Goal: Task Accomplishment & Management: Complete application form

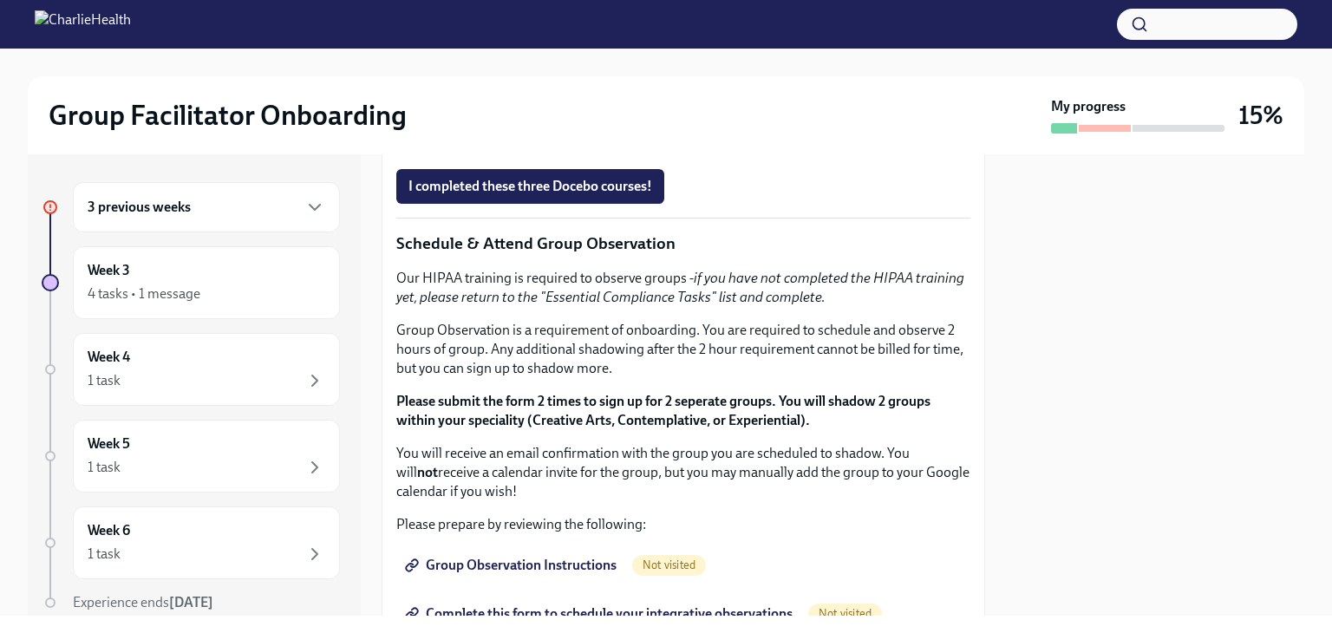
scroll to position [1040, 0]
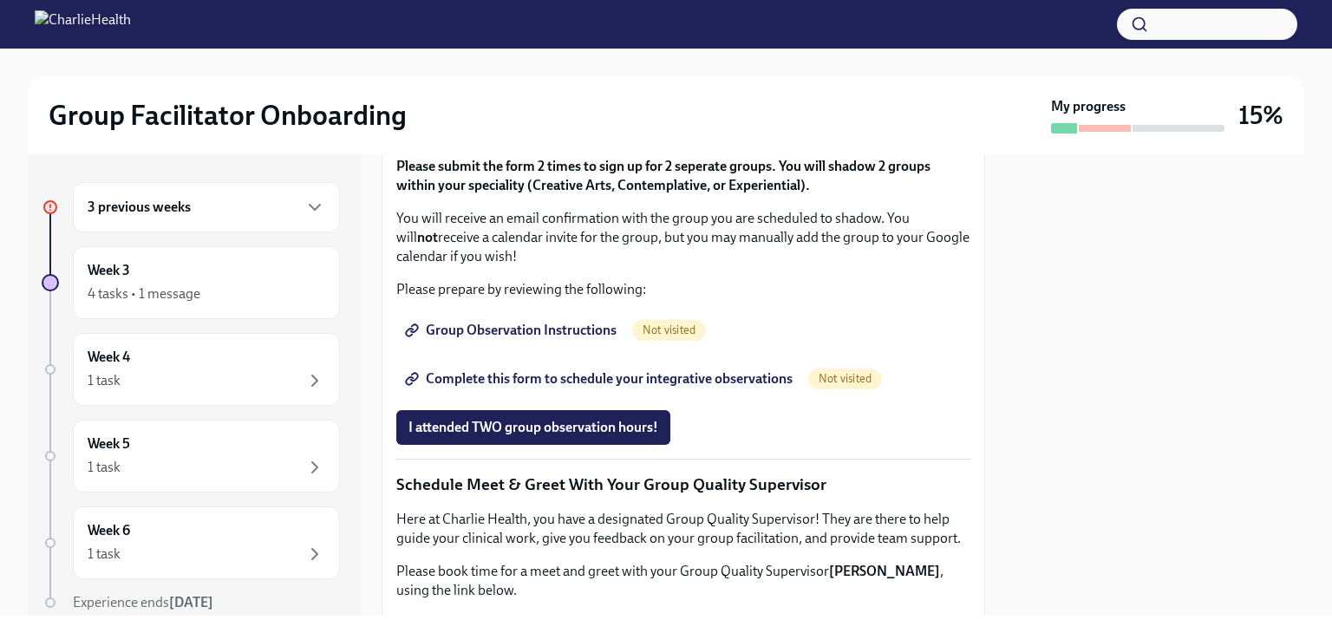
click at [202, 216] on div "3 previous weeks" at bounding box center [207, 207] width 238 height 21
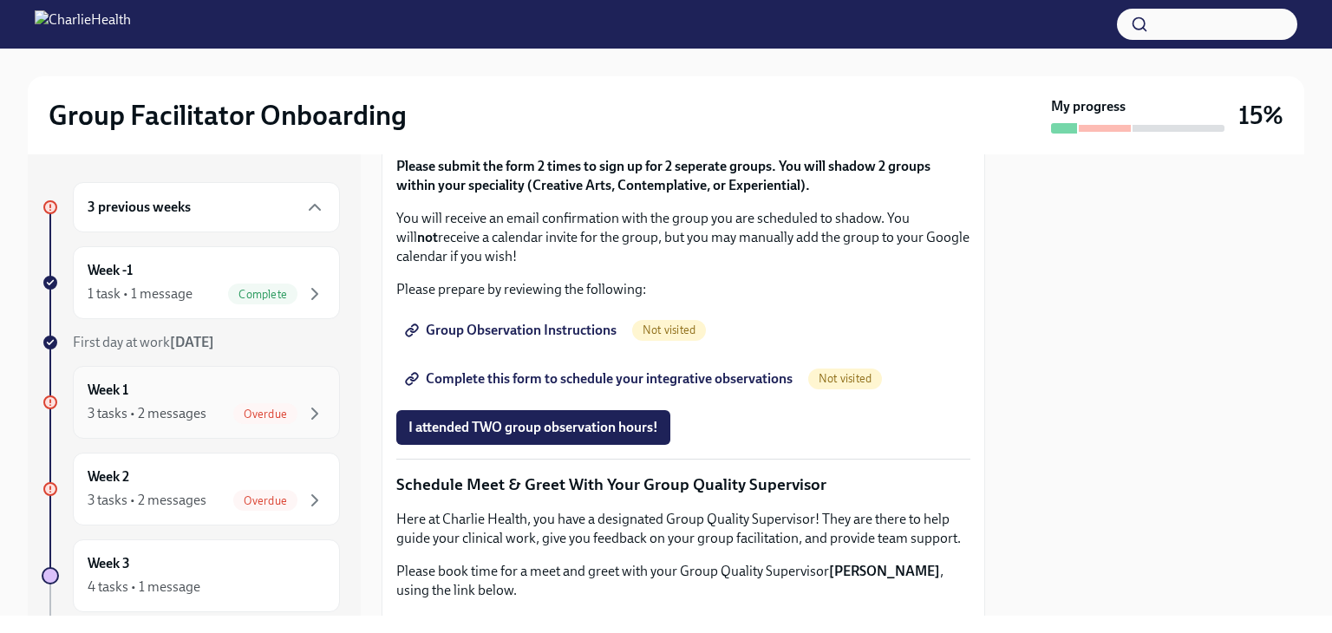
click at [215, 410] on div "3 tasks • 2 messages Overdue" at bounding box center [207, 413] width 238 height 21
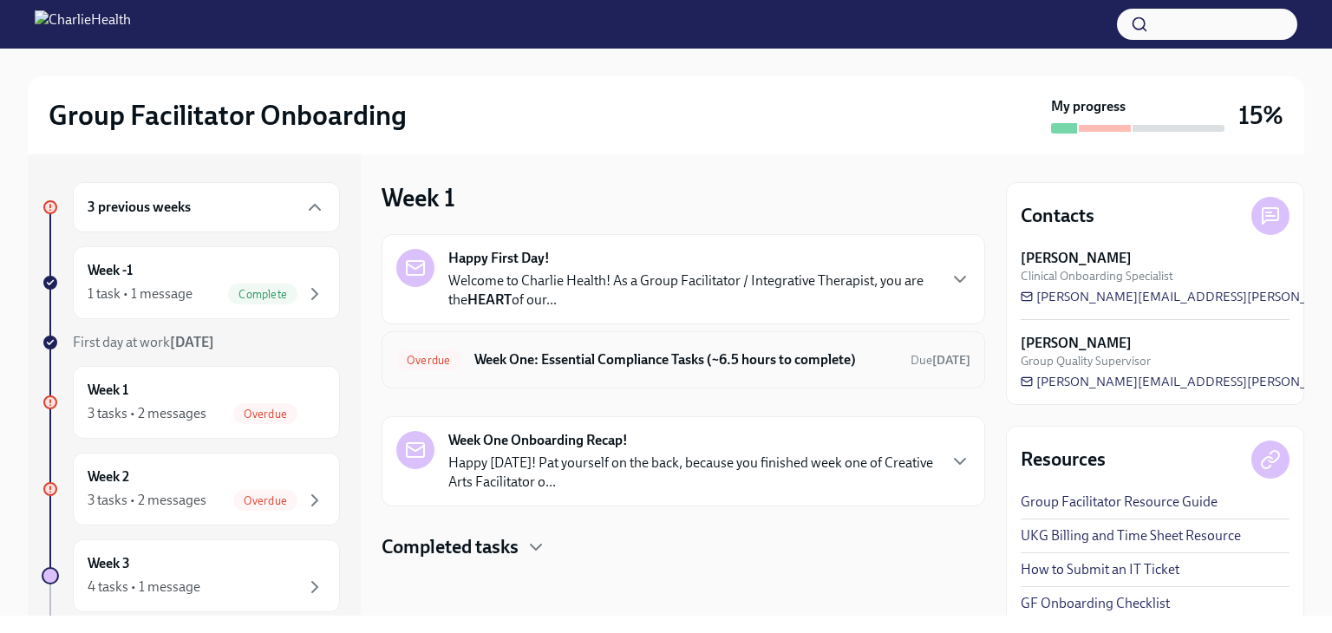
click at [646, 361] on h6 "Week One: Essential Compliance Tasks (~6.5 hours to complete)" at bounding box center [685, 359] width 422 height 19
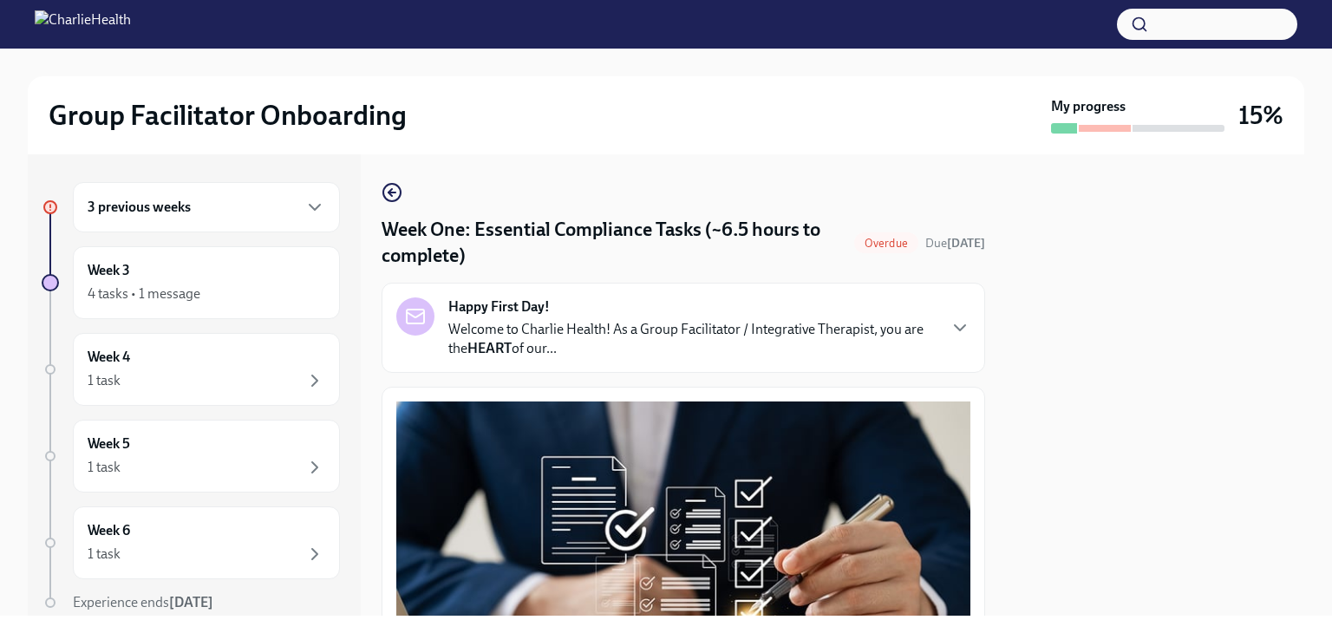
click at [192, 212] on div "3 previous weeks" at bounding box center [207, 207] width 238 height 21
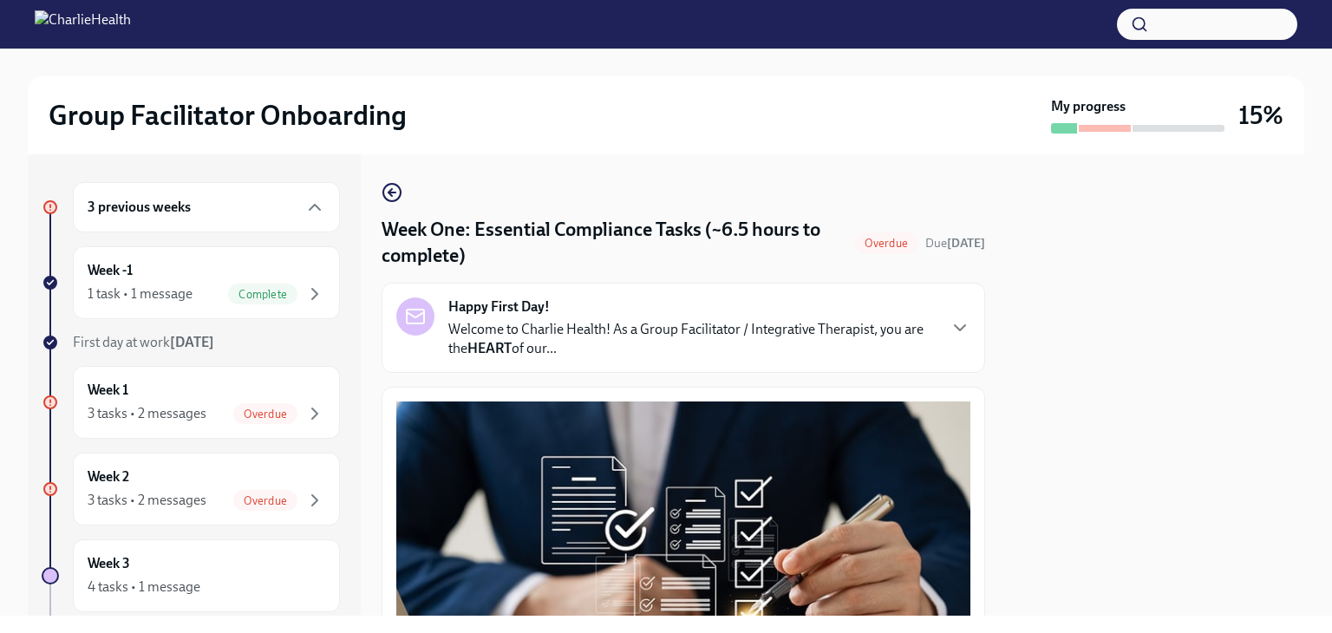
click at [638, 245] on h4 "Week One: Essential Compliance Tasks (~6.5 hours to complete)" at bounding box center [615, 243] width 466 height 52
click at [889, 240] on span "Overdue" at bounding box center [886, 243] width 64 height 13
click at [202, 416] on div "3 tasks • 2 messages" at bounding box center [147, 413] width 119 height 19
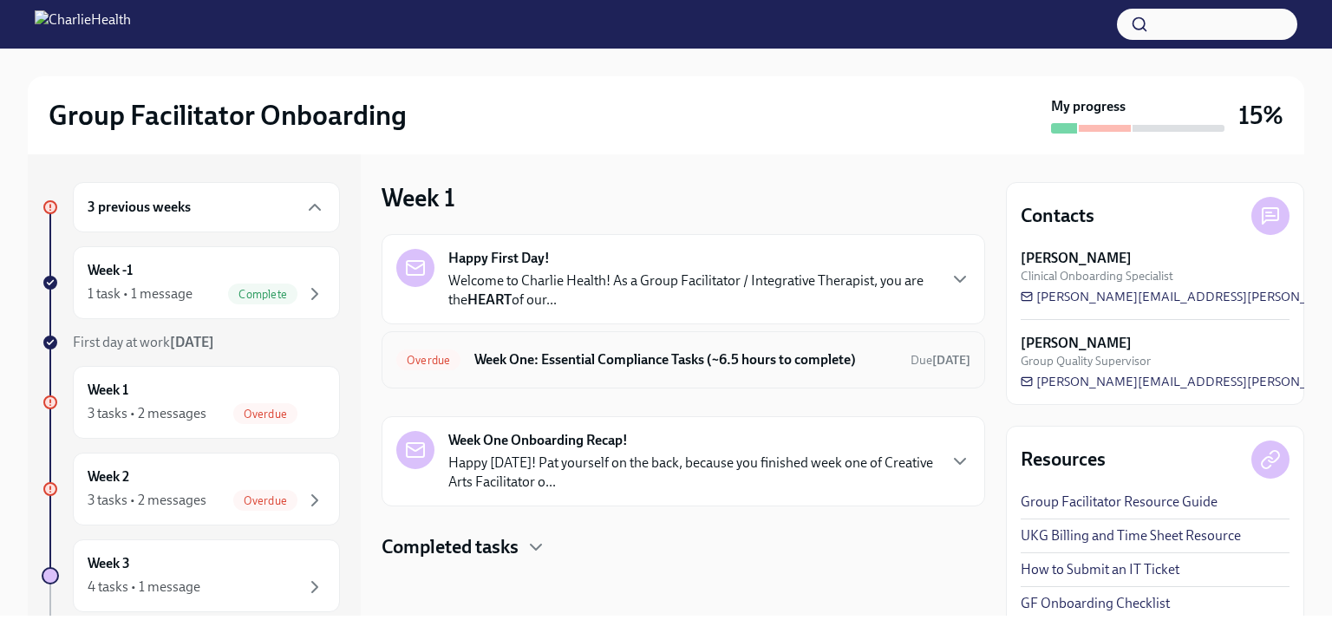
click at [625, 362] on h6 "Week One: Essential Compliance Tasks (~6.5 hours to complete)" at bounding box center [685, 359] width 422 height 19
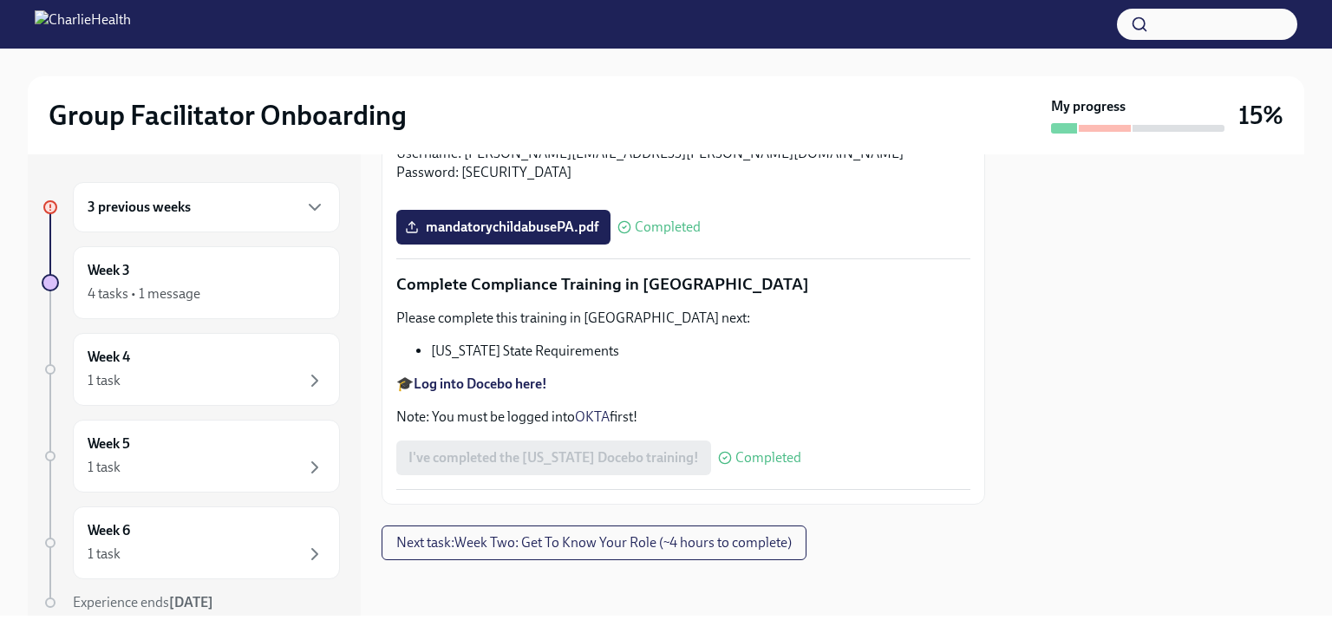
scroll to position [2792, 0]
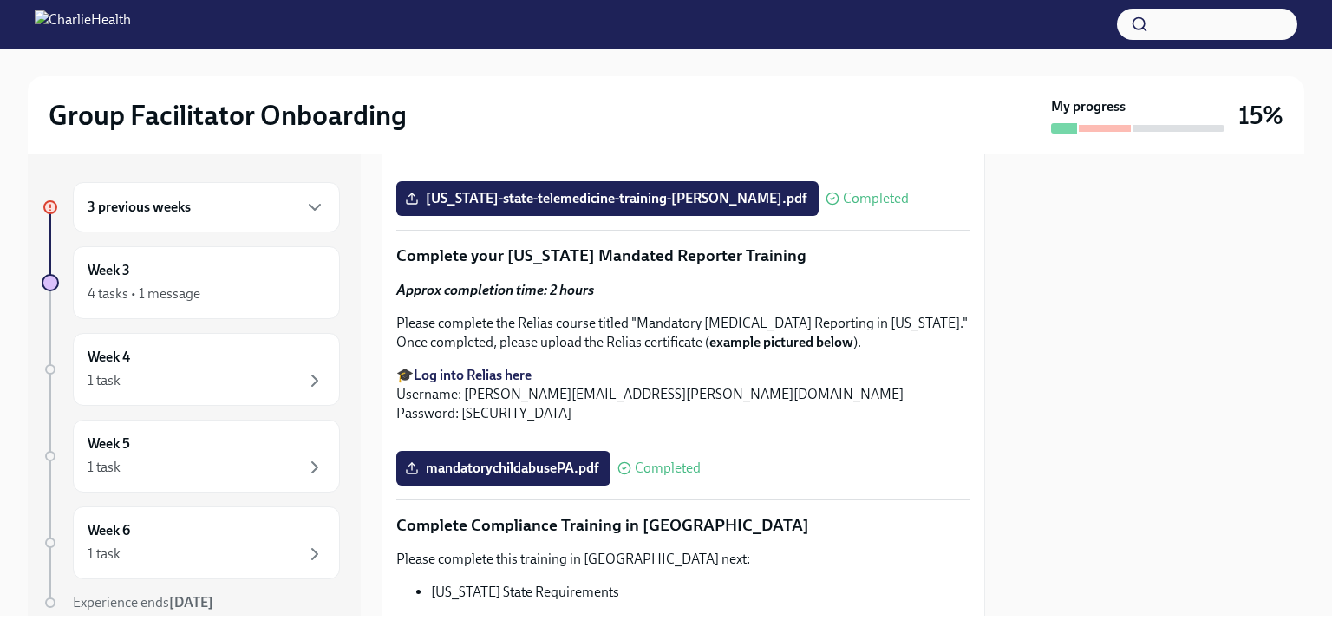
click at [166, 211] on h6 "3 previous weeks" at bounding box center [139, 207] width 103 height 19
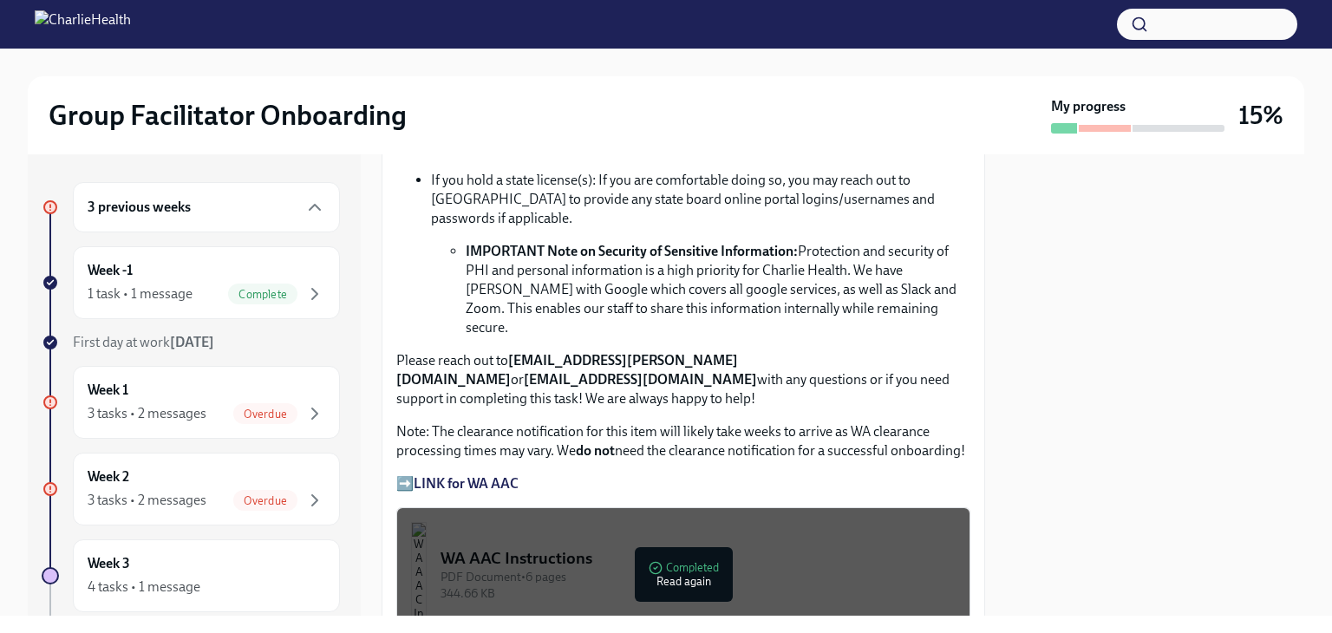
scroll to position [1232, 0]
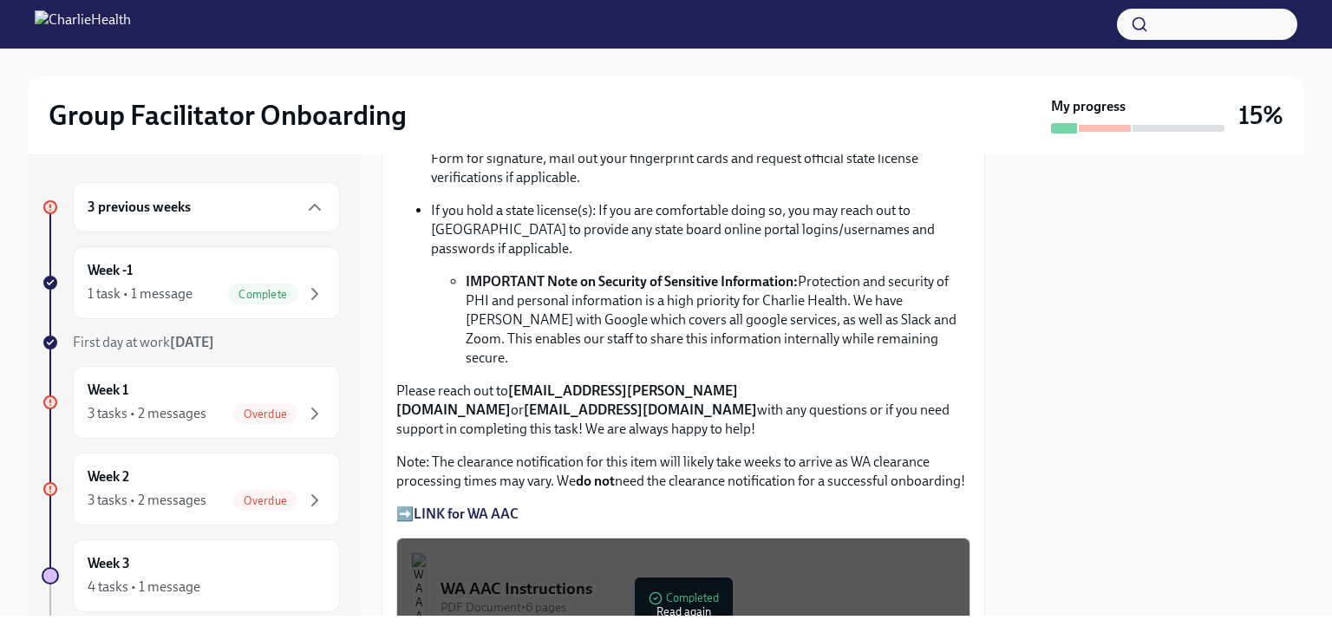
click at [459, 506] on strong "LINK for WA AAC" at bounding box center [466, 514] width 105 height 16
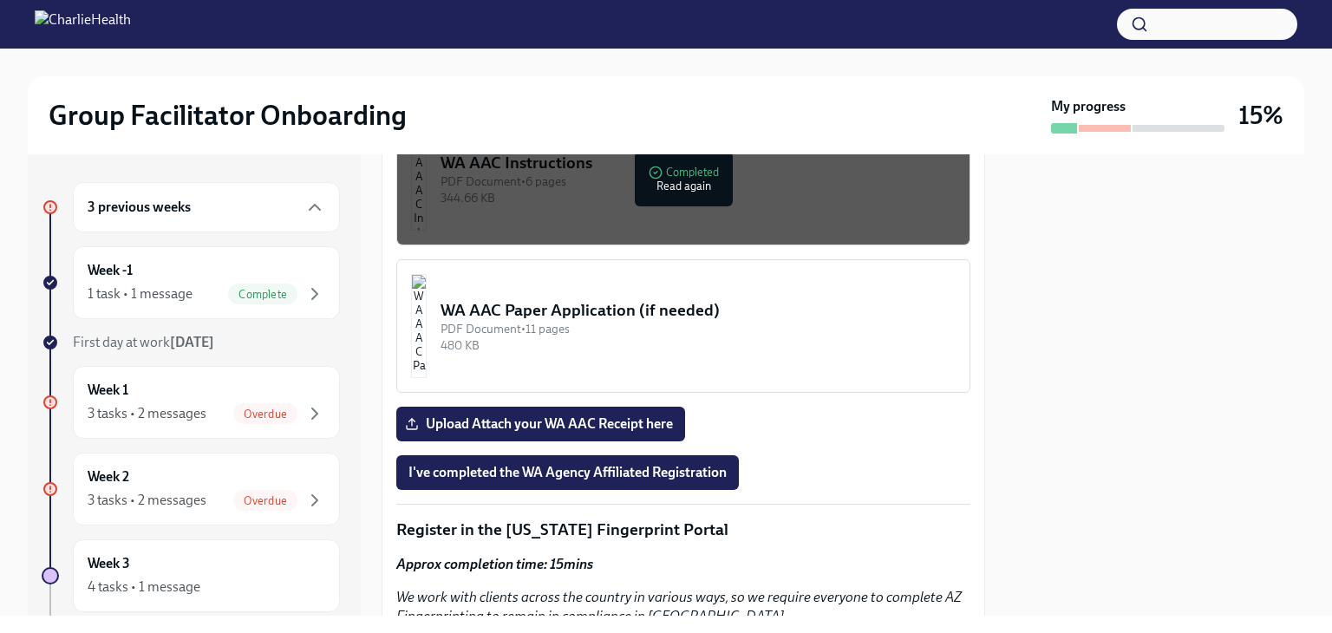
scroll to position [1666, 0]
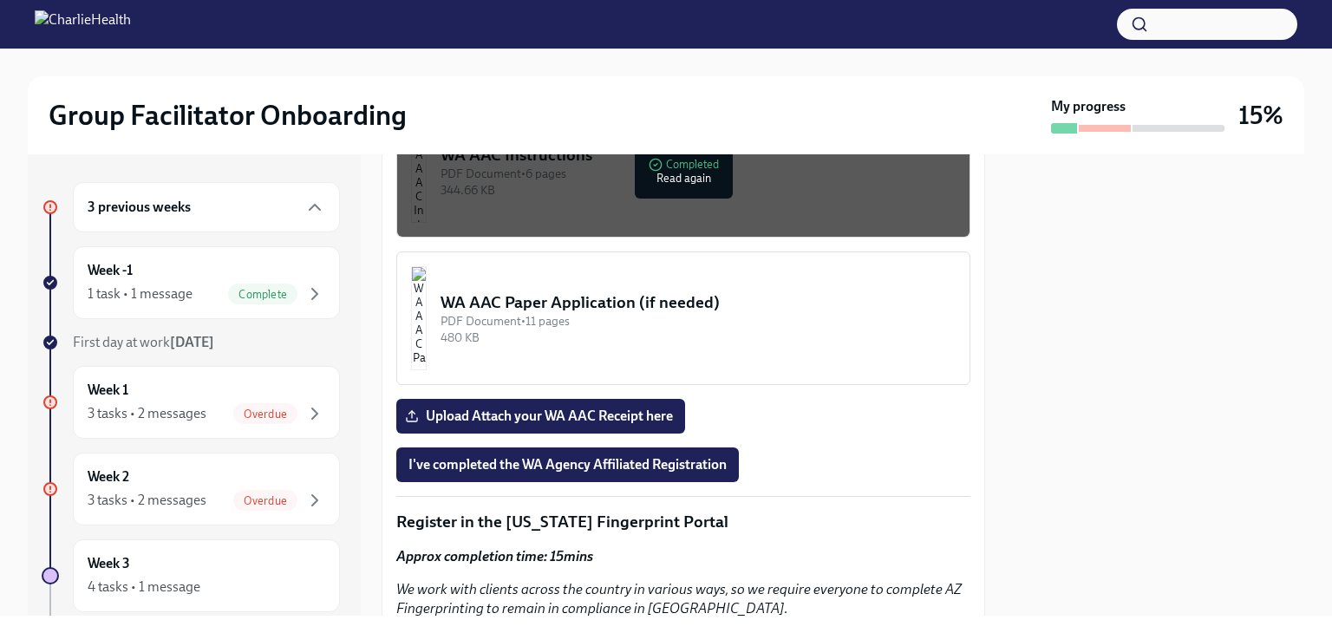
click at [427, 289] on img "button" at bounding box center [419, 318] width 16 height 104
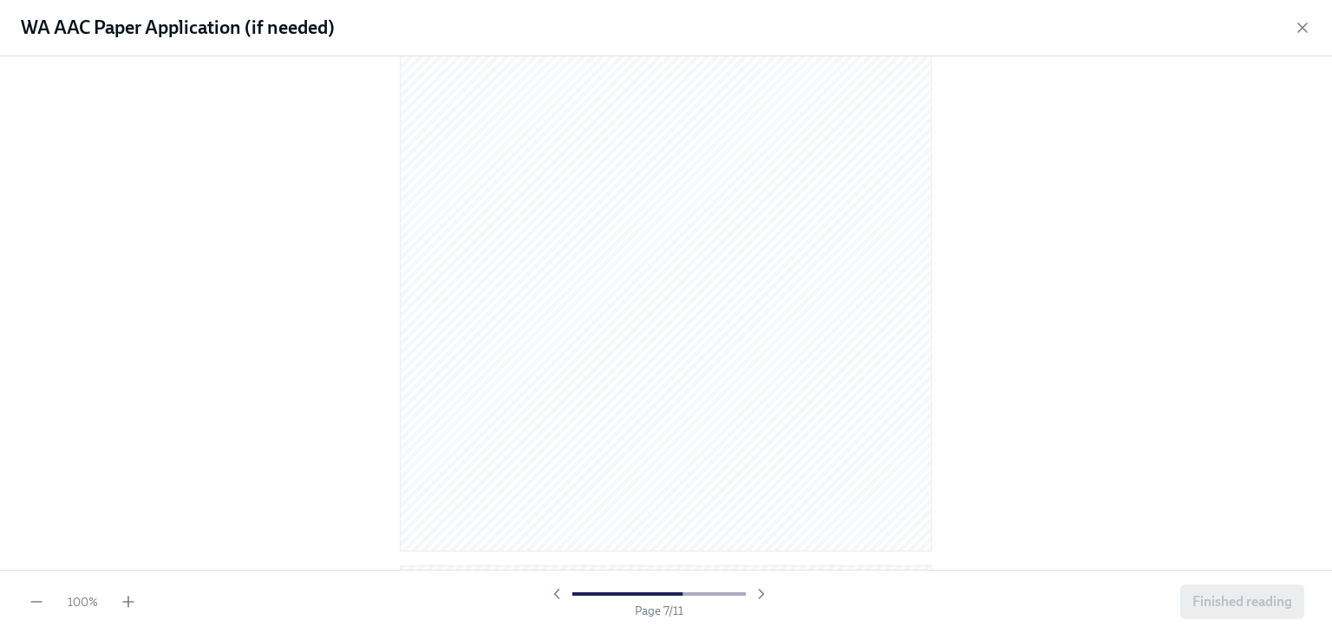
scroll to position [4596, 0]
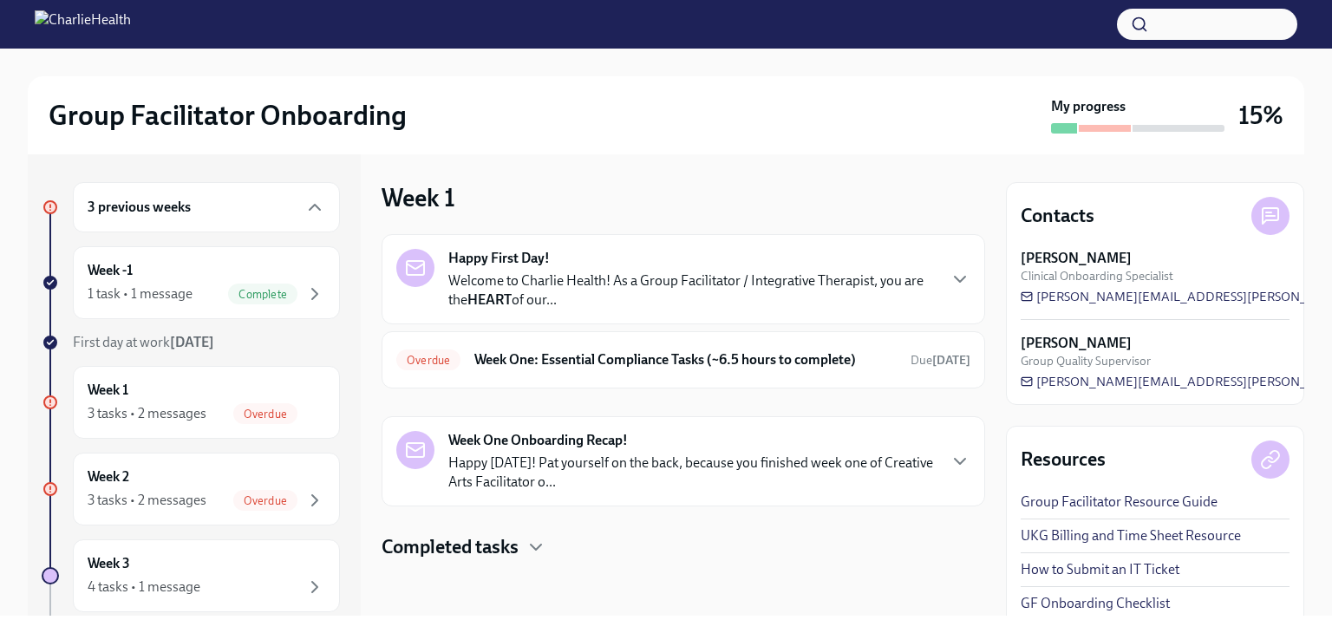
click at [506, 271] on p "Welcome to Charlie Health! As a Group Facilitator / Integrative Therapist, you …" at bounding box center [691, 290] width 487 height 38
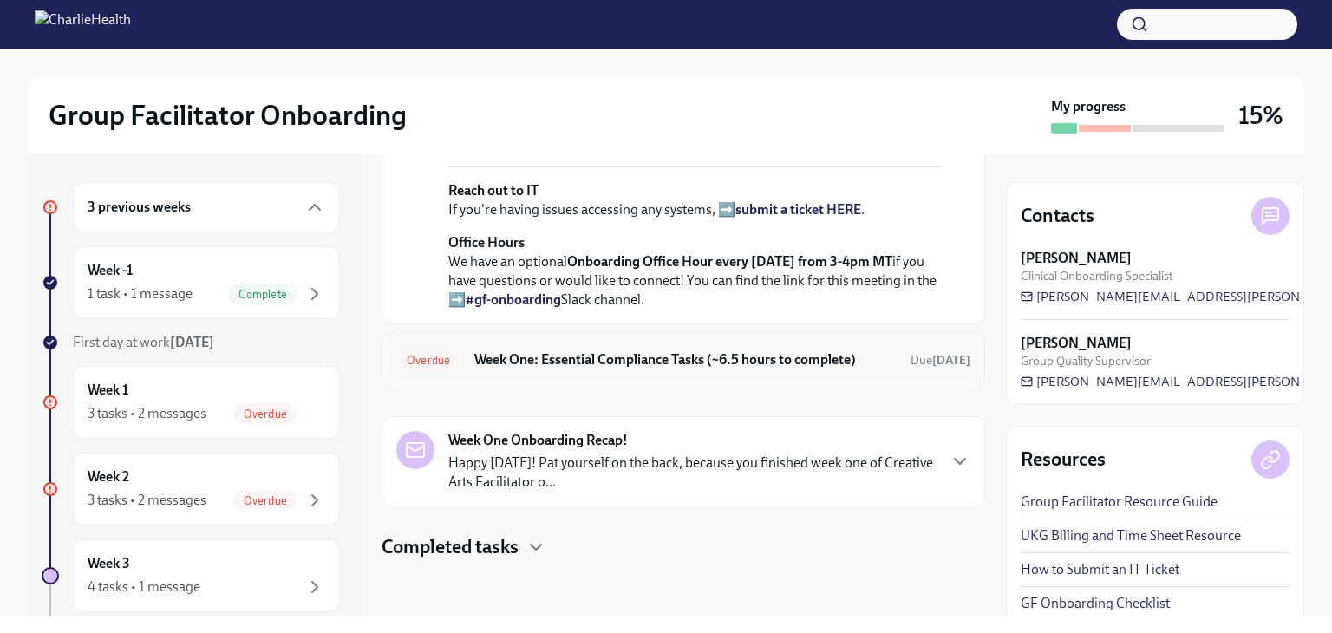
scroll to position [728, 0]
click at [649, 370] on div "Overdue Week One: Essential Compliance Tasks (~6.5 hours to complete) Due [DATE]" at bounding box center [683, 360] width 574 height 28
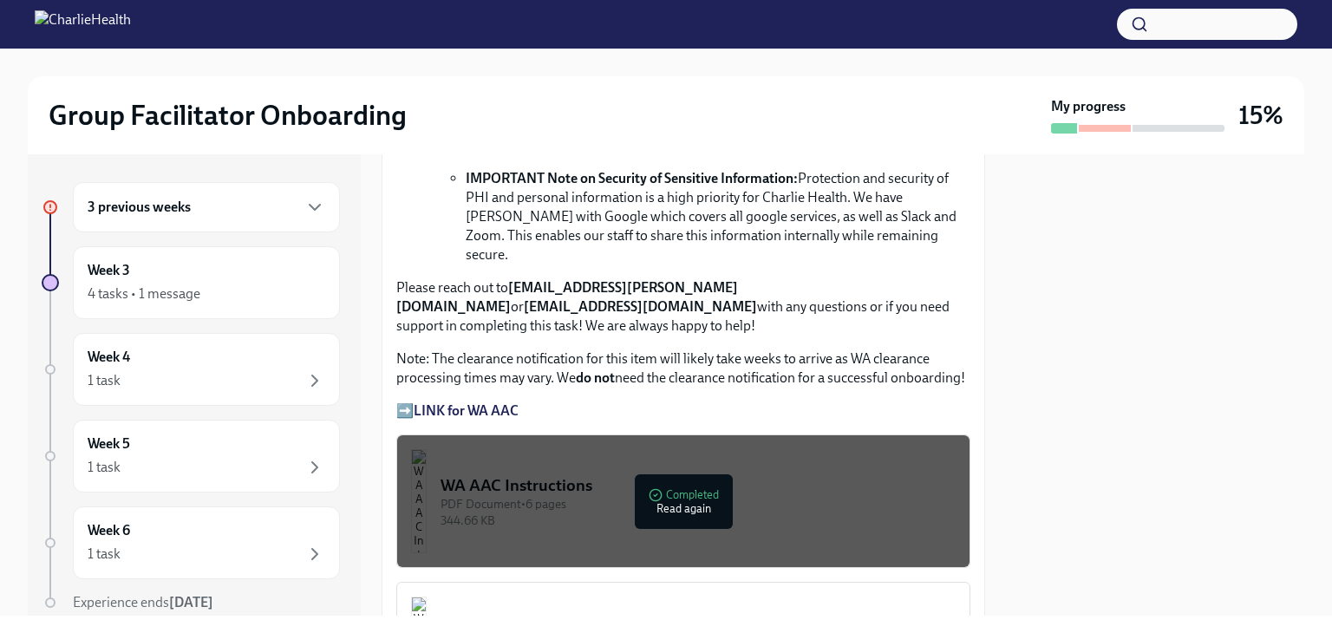
scroll to position [1301, 0]
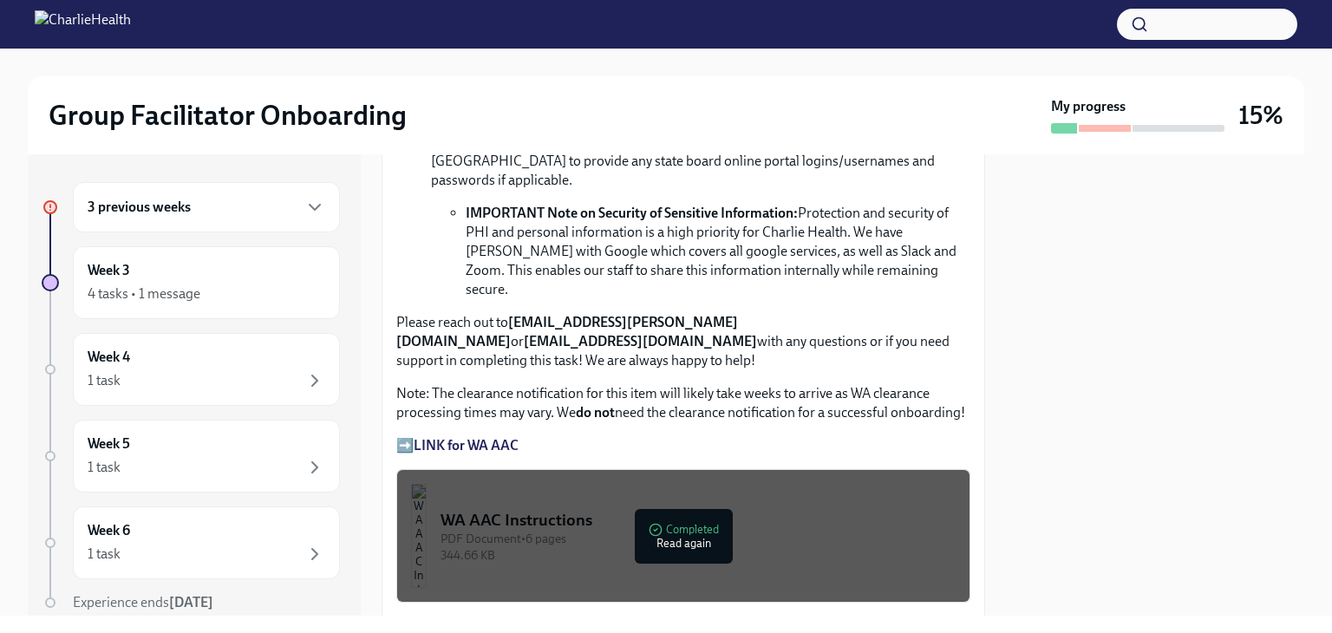
click at [524, 531] on div "PDF Document • 6 pages" at bounding box center [697, 539] width 515 height 16
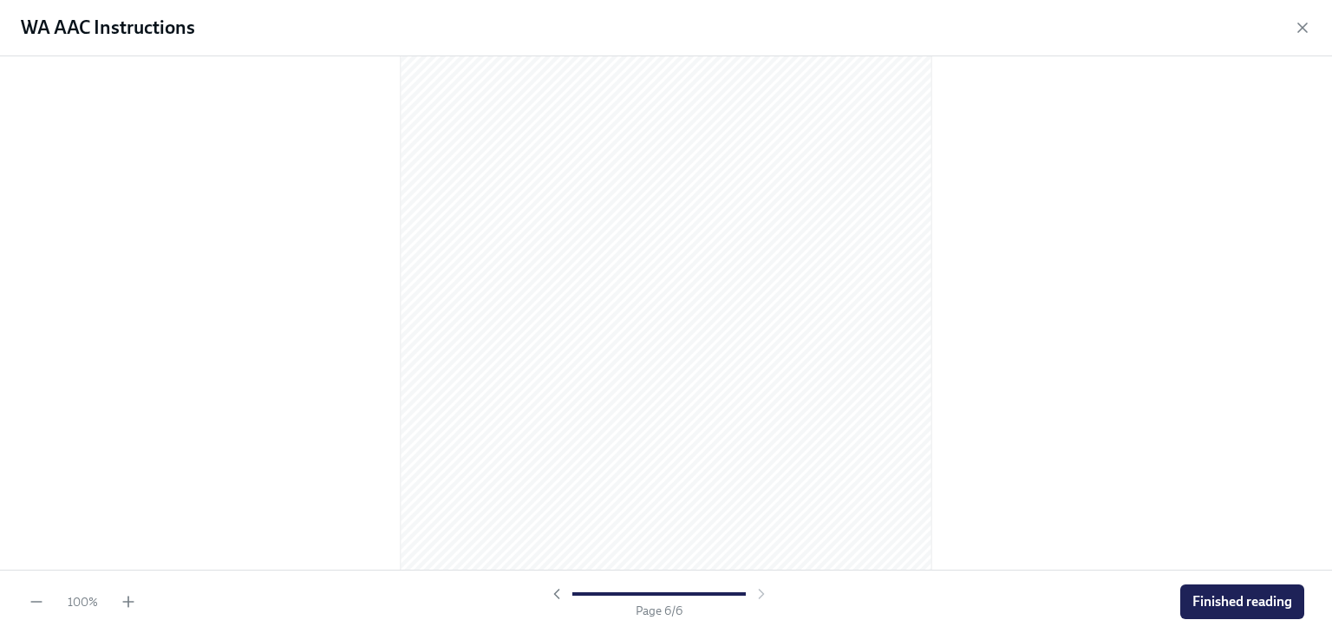
scroll to position [3555, 0]
click at [132, 597] on icon "button" at bounding box center [128, 601] width 17 height 17
click at [133, 597] on icon "button" at bounding box center [128, 601] width 17 height 17
click at [134, 597] on icon "button" at bounding box center [128, 601] width 17 height 17
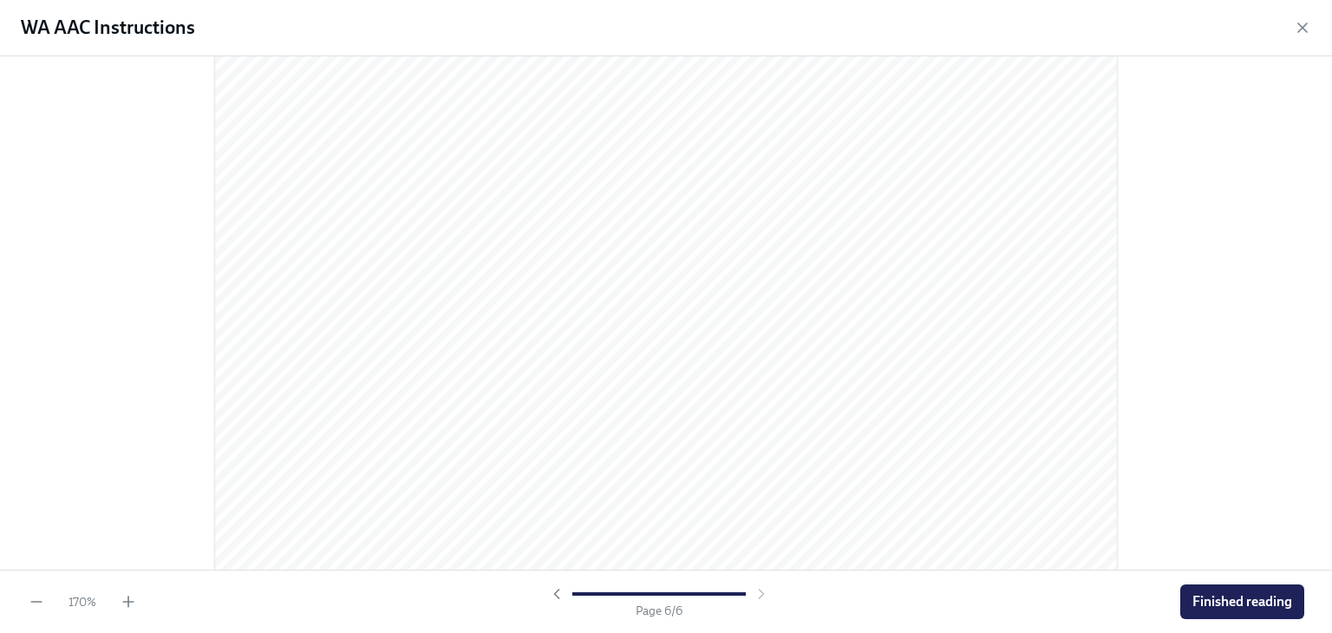
scroll to position [6070, 0]
click at [1269, 397] on div at bounding box center [666, 312] width 1332 height 513
click at [1263, 601] on span "Finished reading" at bounding box center [1242, 601] width 100 height 17
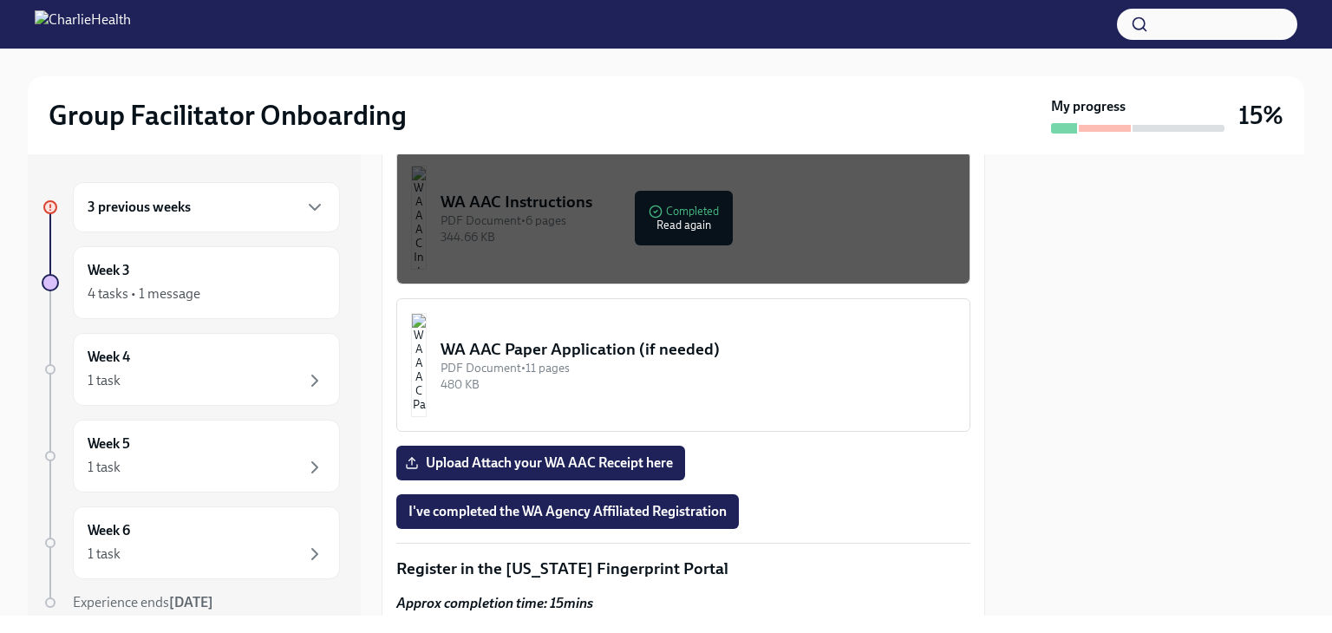
scroll to position [1647, 0]
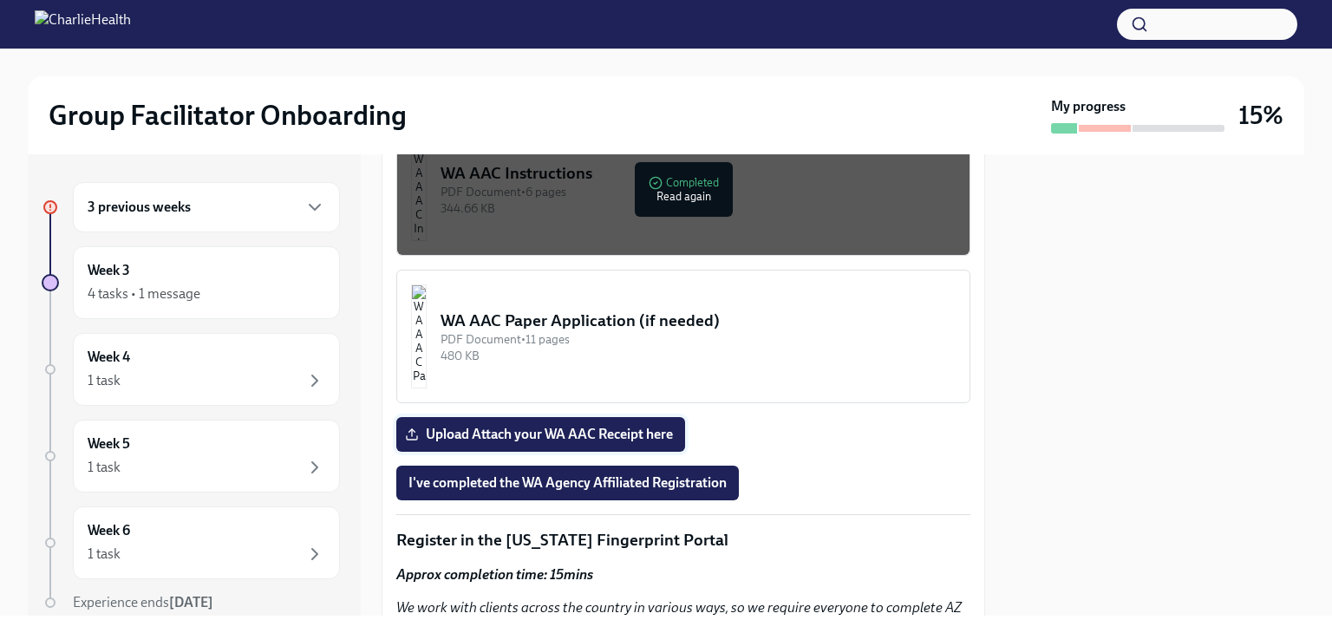
click at [570, 426] on span "Upload Attach your WA AAC Receipt here" at bounding box center [540, 434] width 264 height 17
click at [0, 0] on input "Upload Attach your WA AAC Receipt here" at bounding box center [0, 0] width 0 height 0
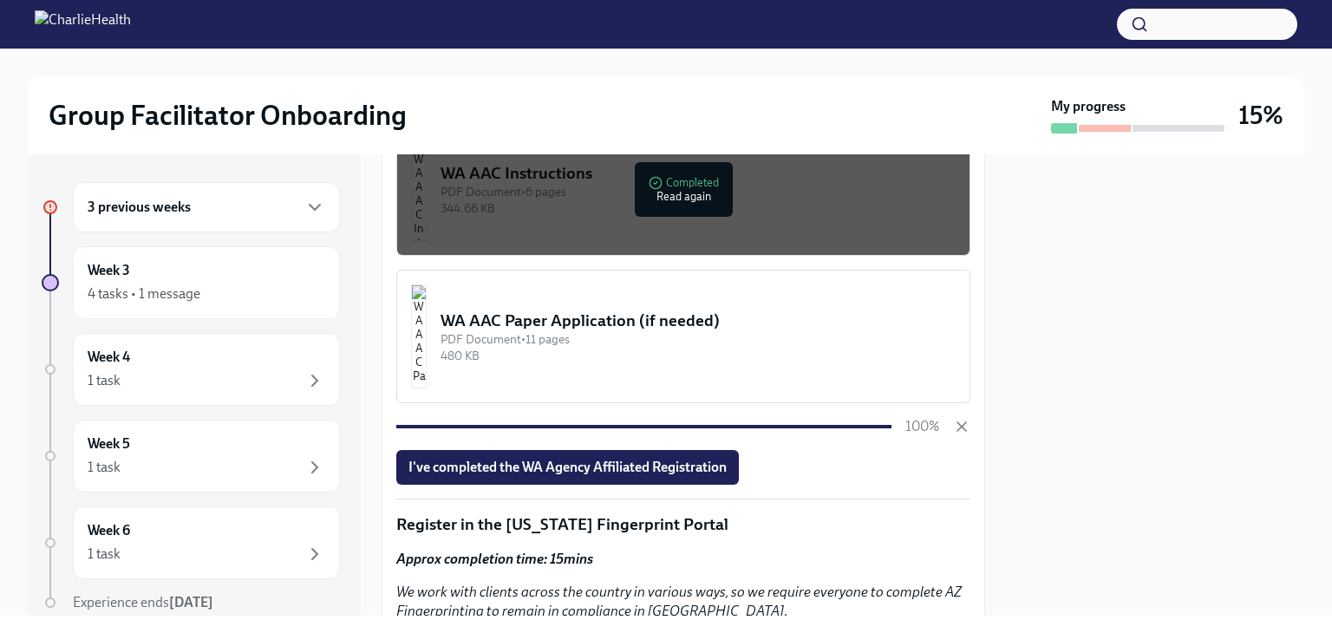
scroll to position [1734, 0]
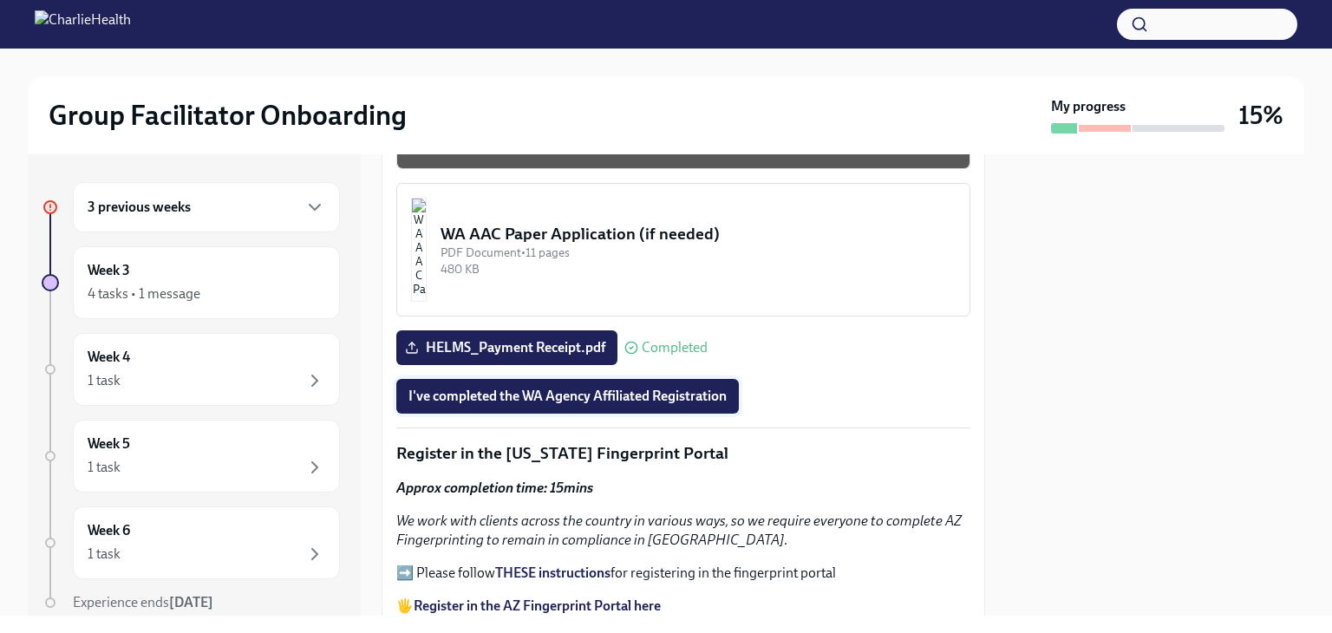
click at [662, 388] on span "I've completed the WA Agency Affiliated Registration" at bounding box center [567, 396] width 318 height 17
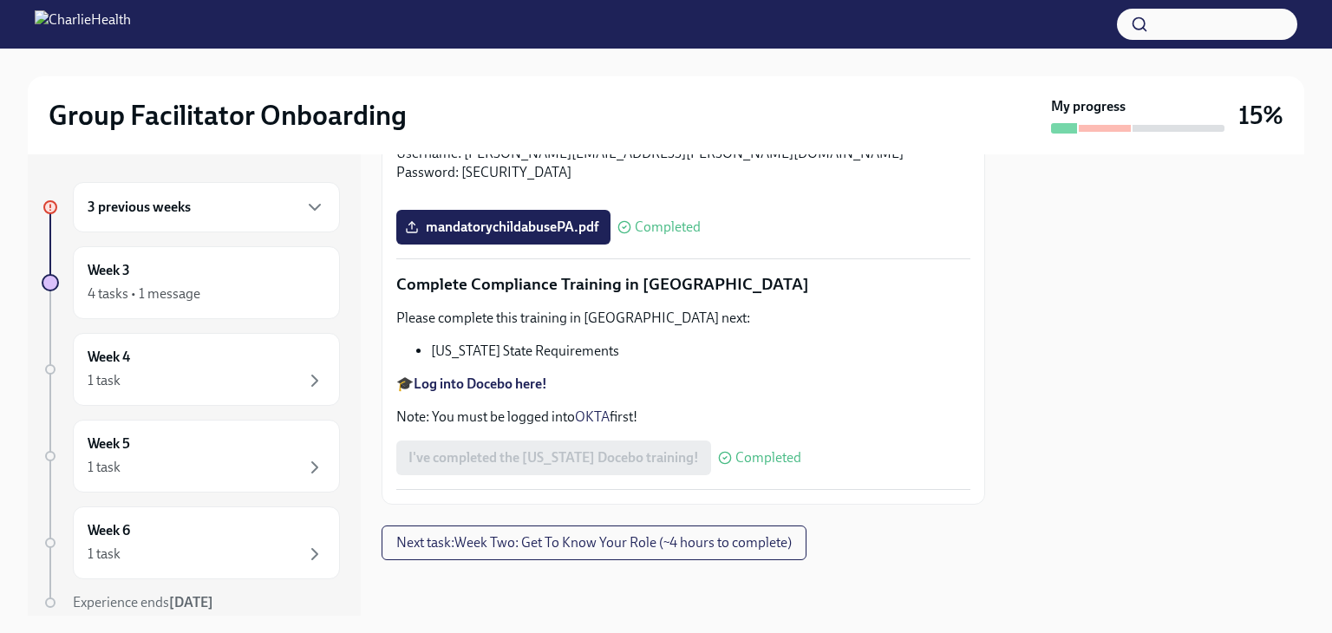
scroll to position [3642, 0]
click at [187, 204] on h6 "3 previous weeks" at bounding box center [139, 207] width 103 height 19
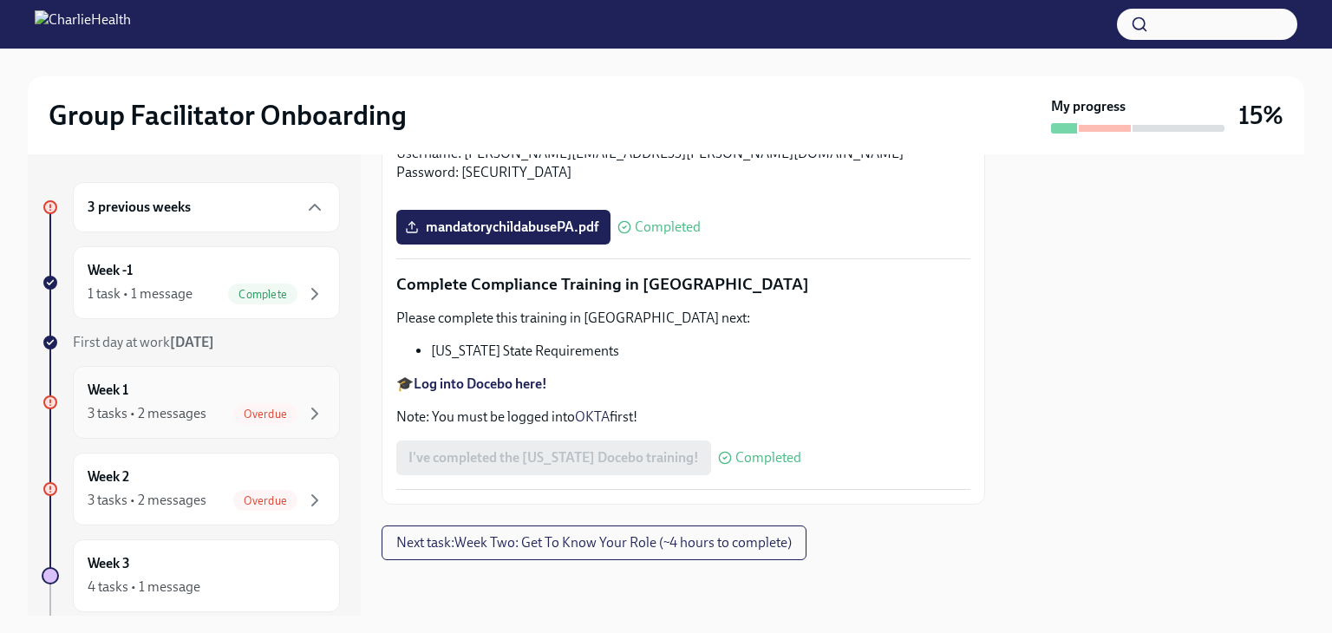
click at [194, 410] on div "3 tasks • 2 messages" at bounding box center [147, 413] width 119 height 19
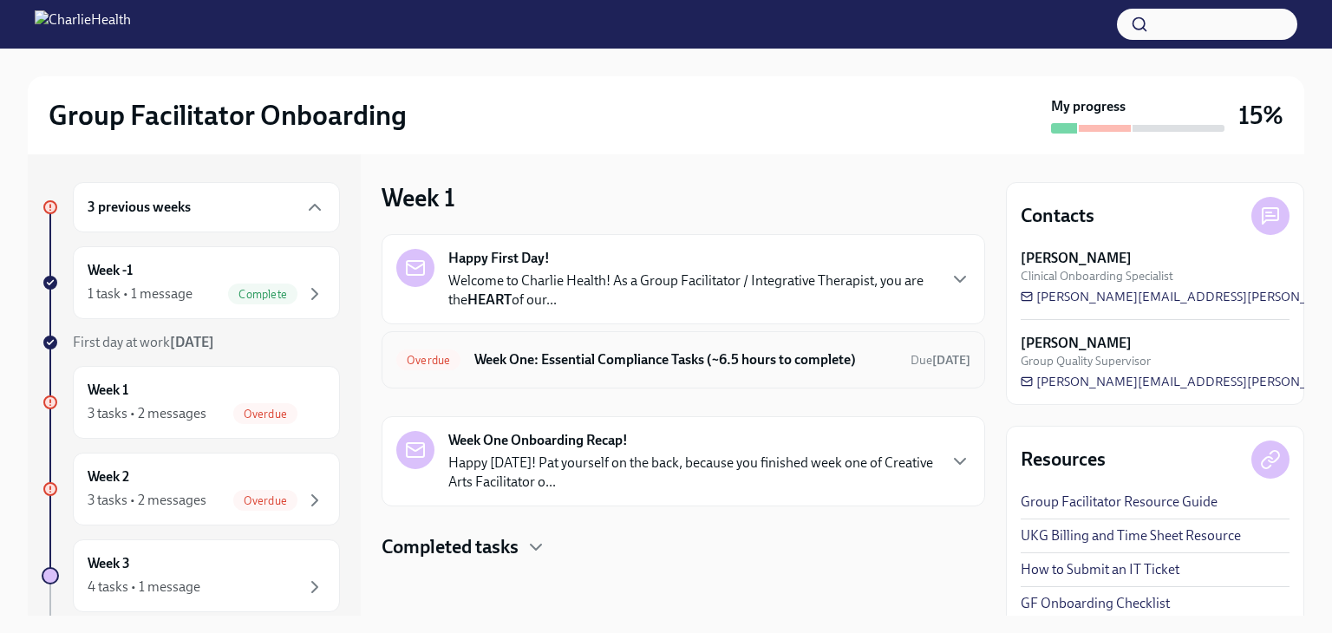
click at [712, 361] on h6 "Week One: Essential Compliance Tasks (~6.5 hours to complete)" at bounding box center [685, 359] width 422 height 19
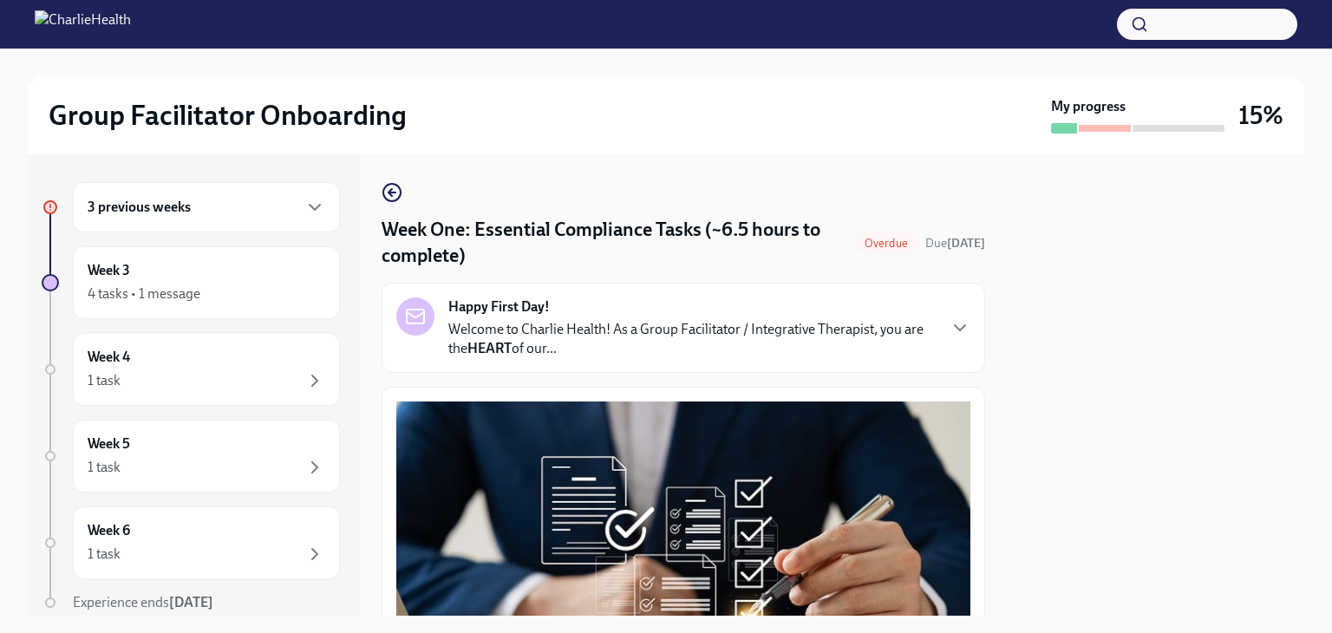
click at [153, 220] on div "3 previous weeks" at bounding box center [206, 207] width 267 height 50
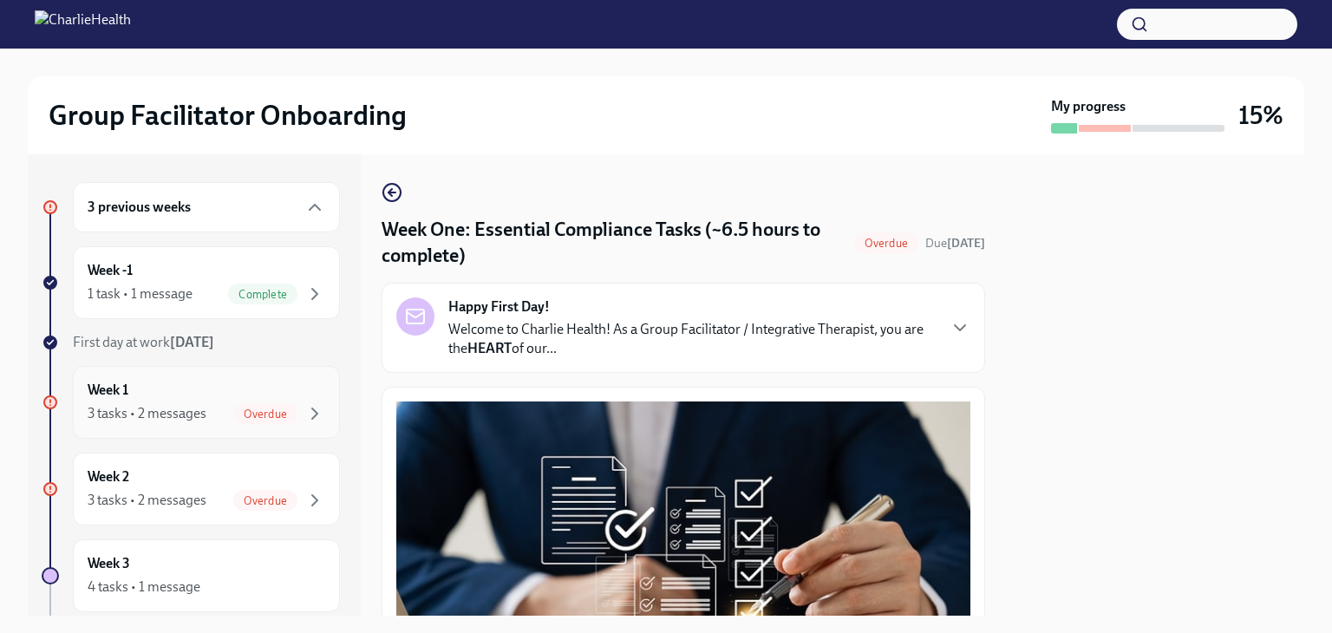
click at [284, 409] on div "Overdue" at bounding box center [279, 413] width 92 height 21
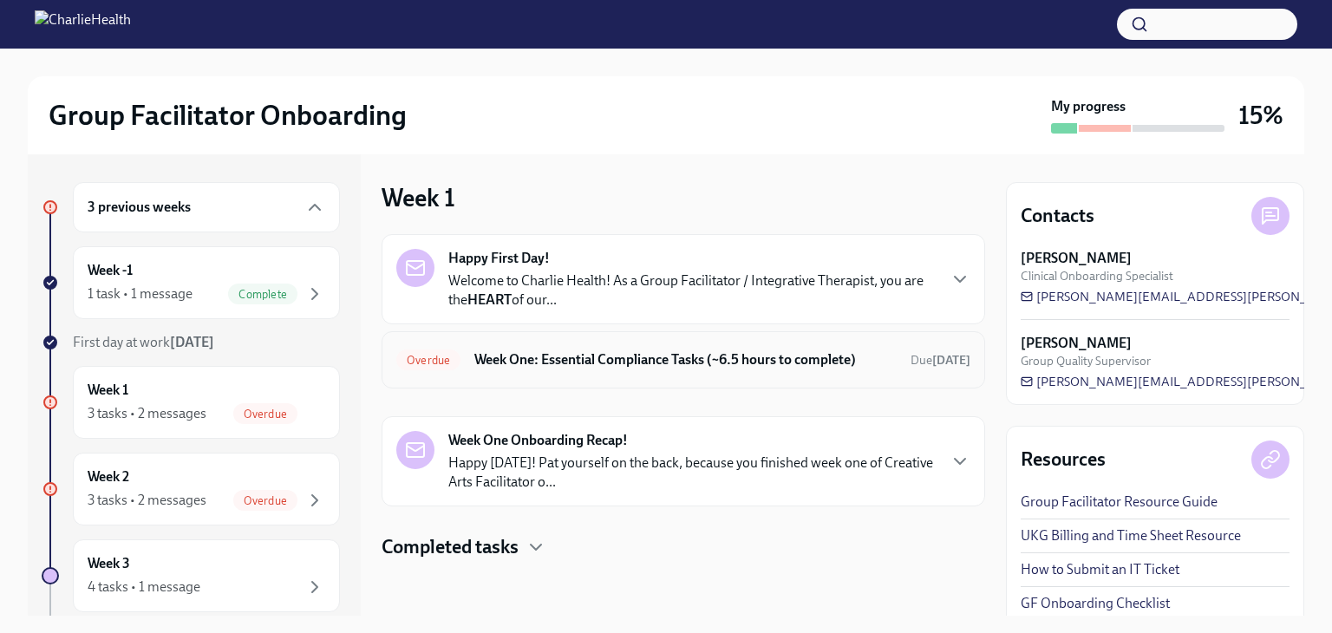
click at [440, 356] on span "Overdue" at bounding box center [428, 360] width 64 height 13
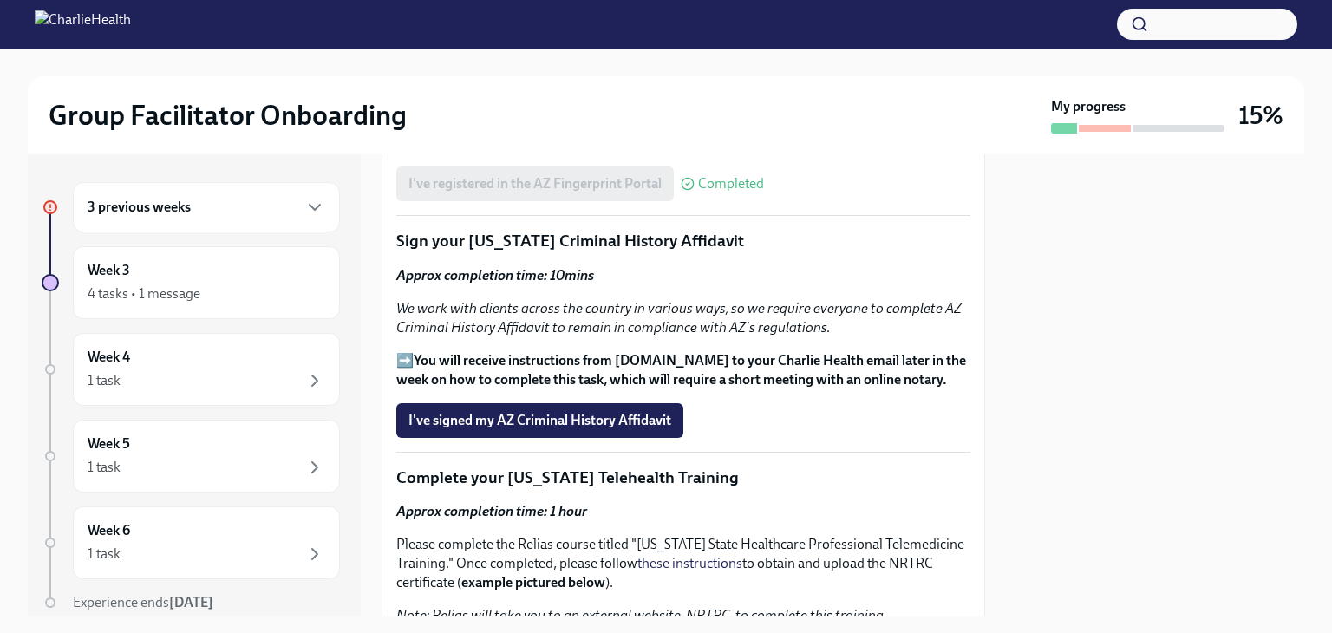
scroll to position [2168, 0]
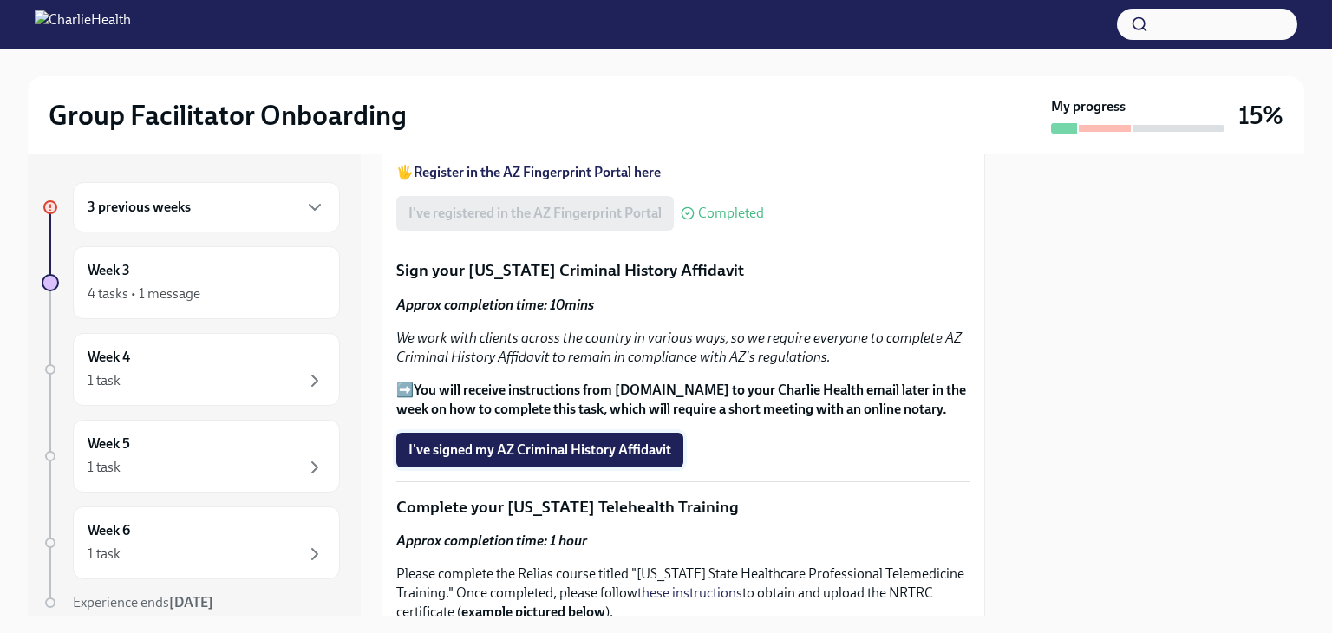
click at [551, 441] on span "I've signed my AZ Criminal History Affidavit" at bounding box center [539, 449] width 263 height 17
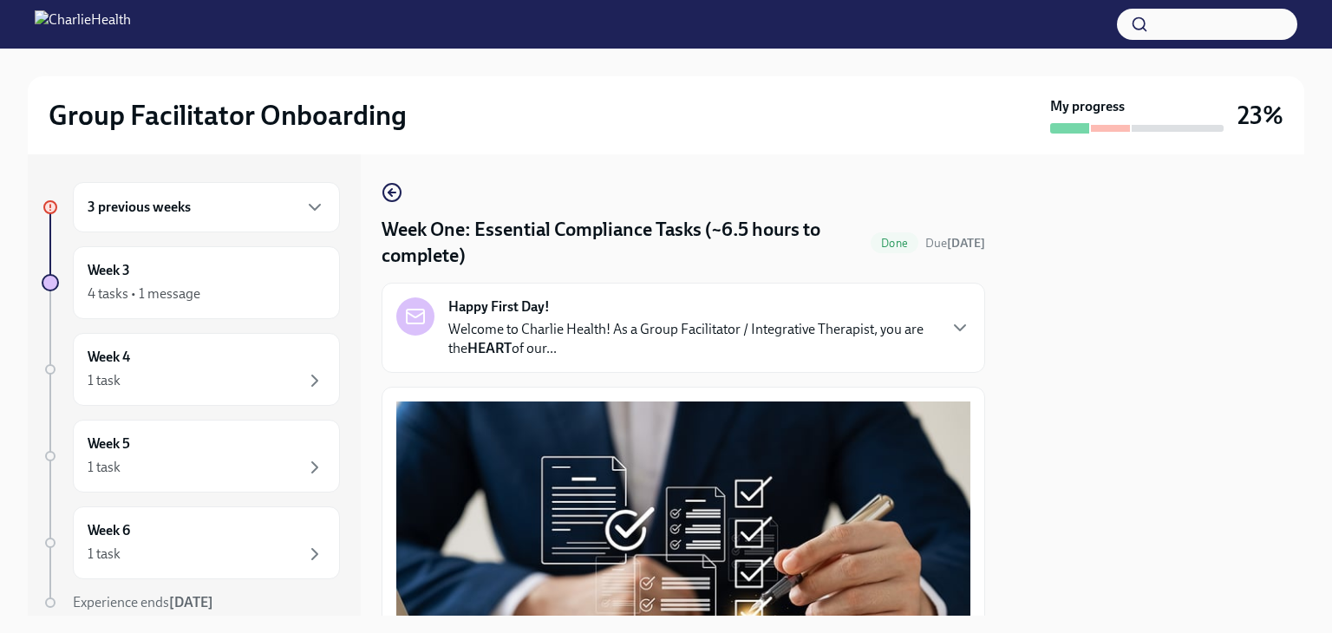
click at [246, 211] on div "3 previous weeks" at bounding box center [207, 207] width 238 height 21
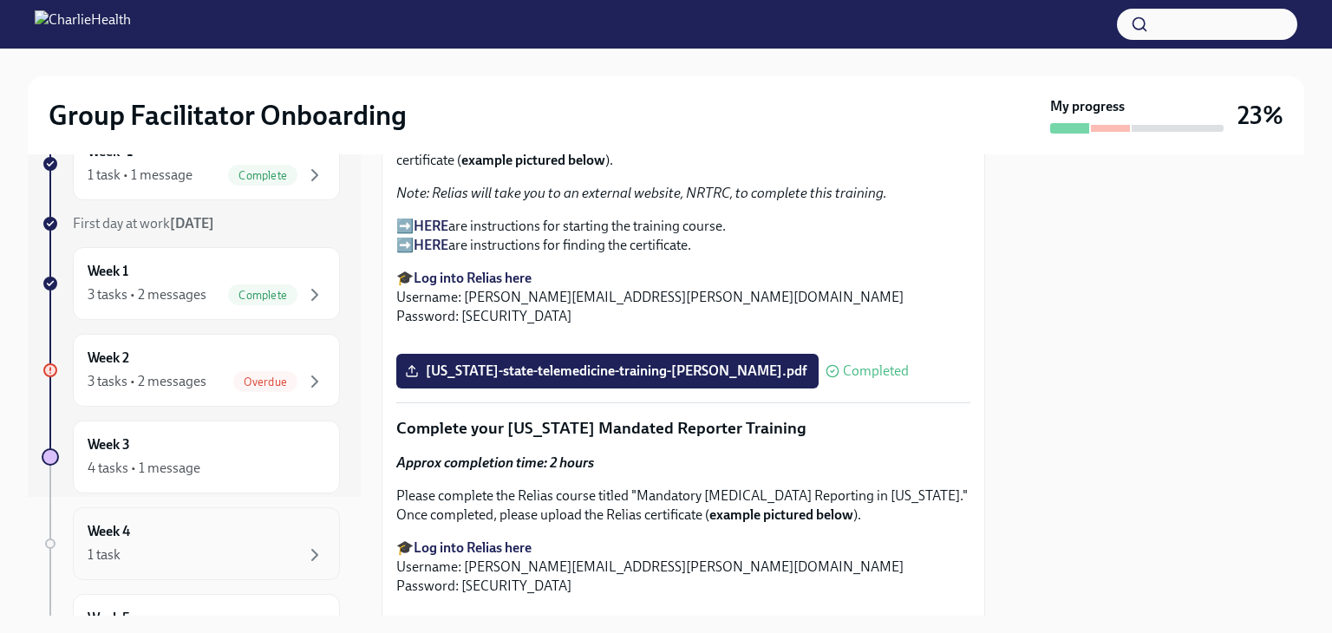
scroll to position [260, 0]
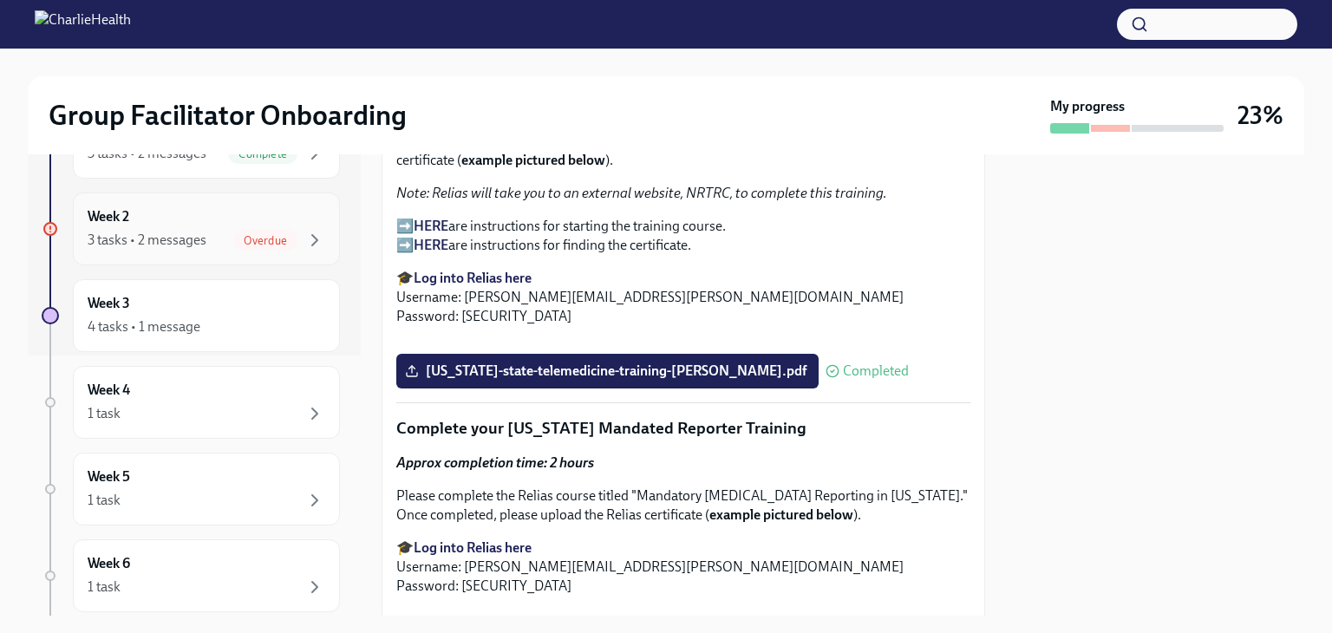
click at [201, 247] on div "3 tasks • 2 messages" at bounding box center [147, 240] width 119 height 19
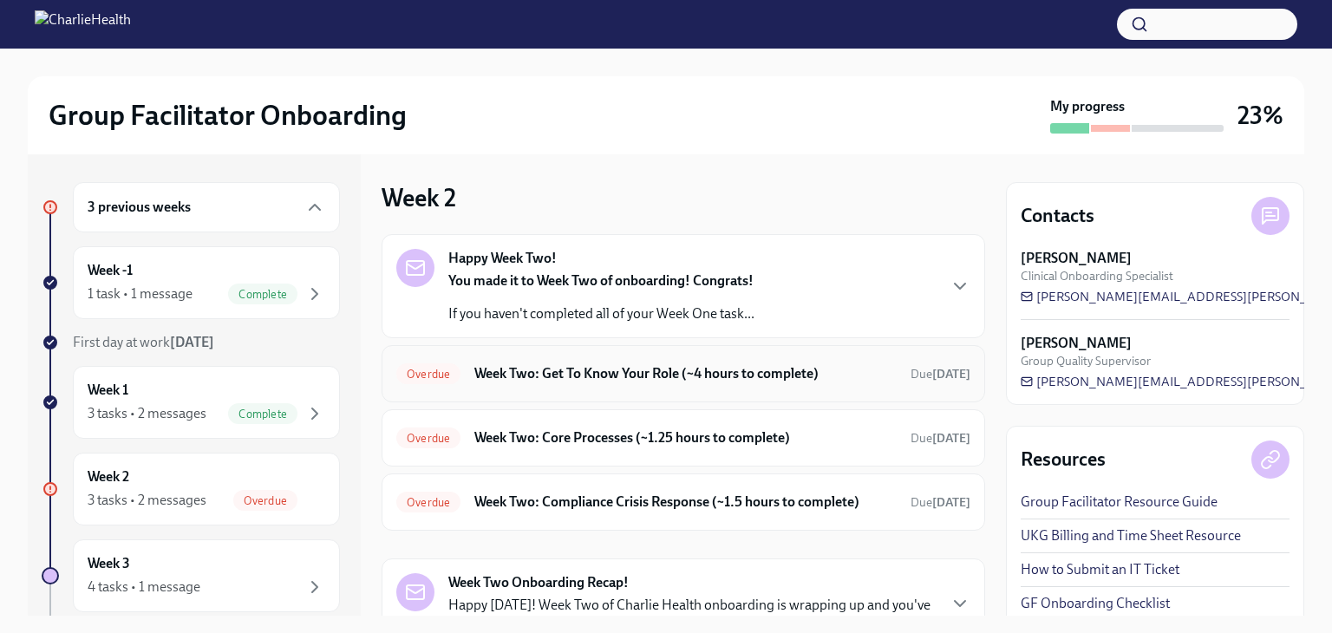
click at [766, 360] on div "Overdue Week Two: Get To Know Your Role (~4 hours to complete) Due [DATE]" at bounding box center [683, 374] width 574 height 28
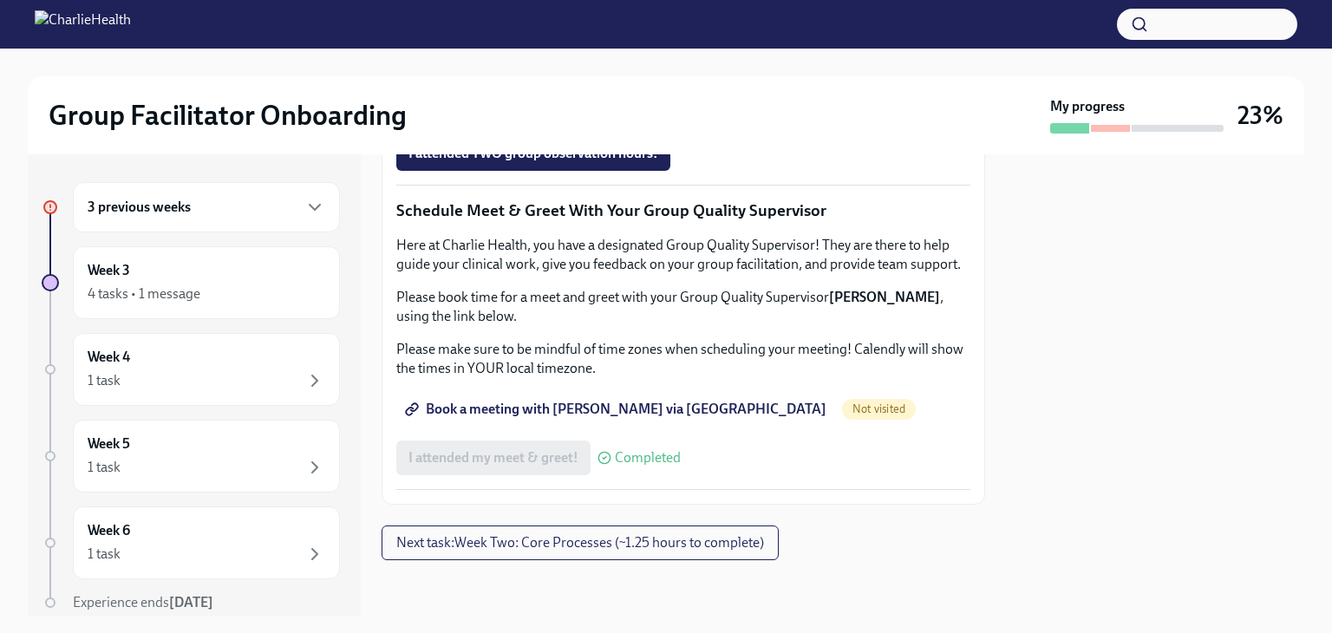
scroll to position [1474, 0]
click at [186, 219] on div "3 previous weeks" at bounding box center [206, 207] width 267 height 50
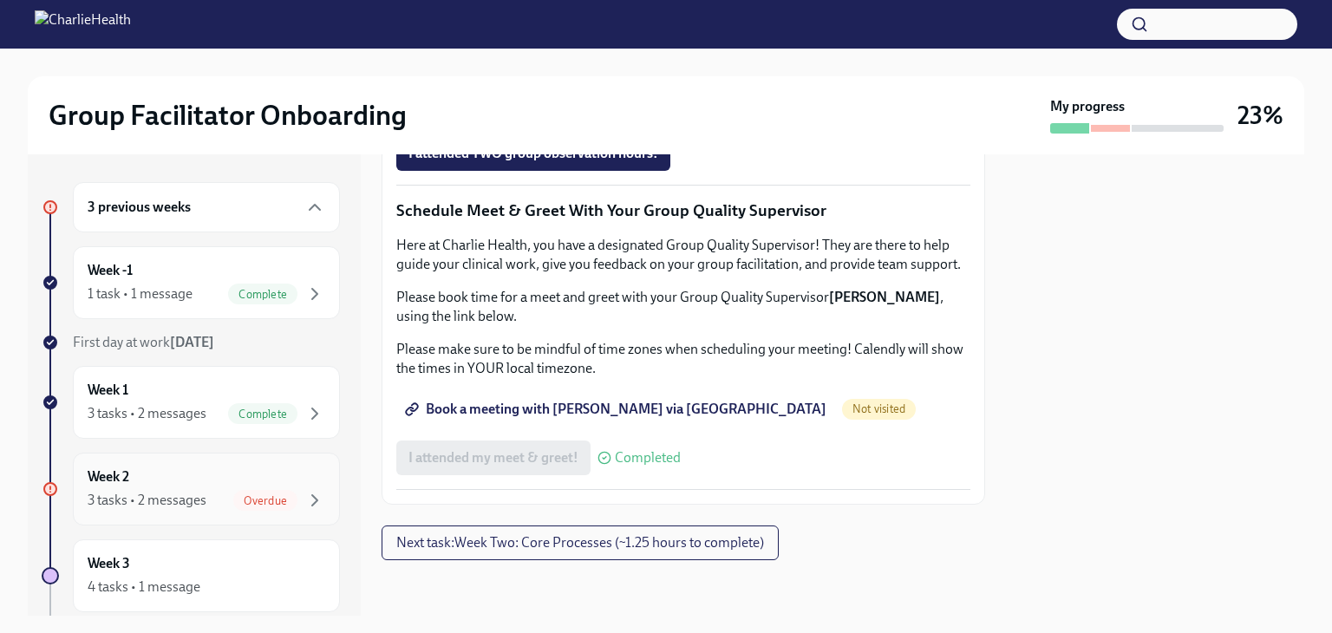
click at [205, 487] on div "Week 2 3 tasks • 2 messages Overdue" at bounding box center [207, 488] width 238 height 43
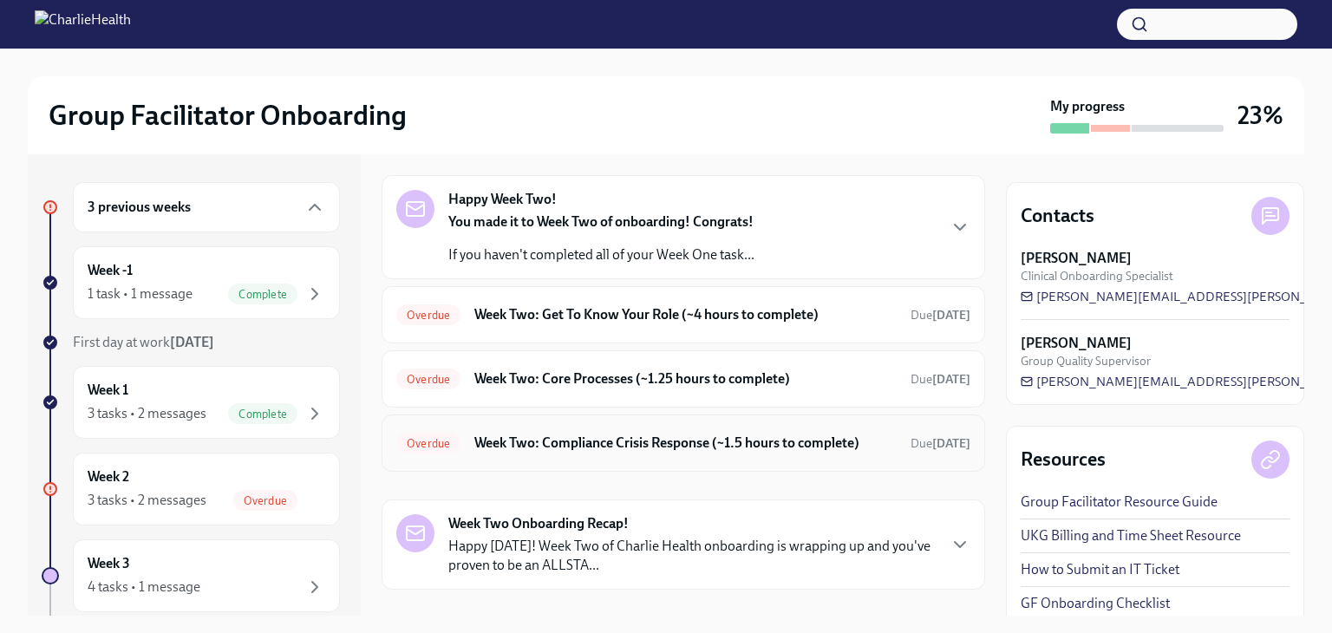
scroll to position [87, 0]
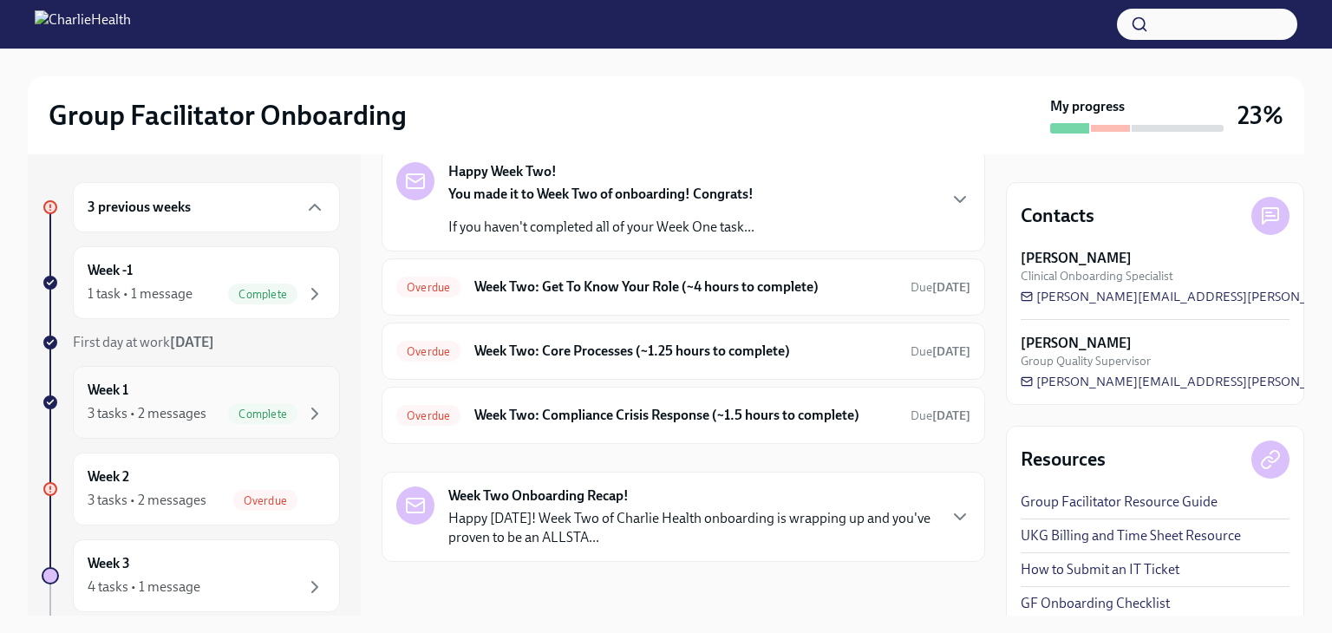
click at [209, 408] on div "3 tasks • 2 messages Complete" at bounding box center [207, 413] width 238 height 21
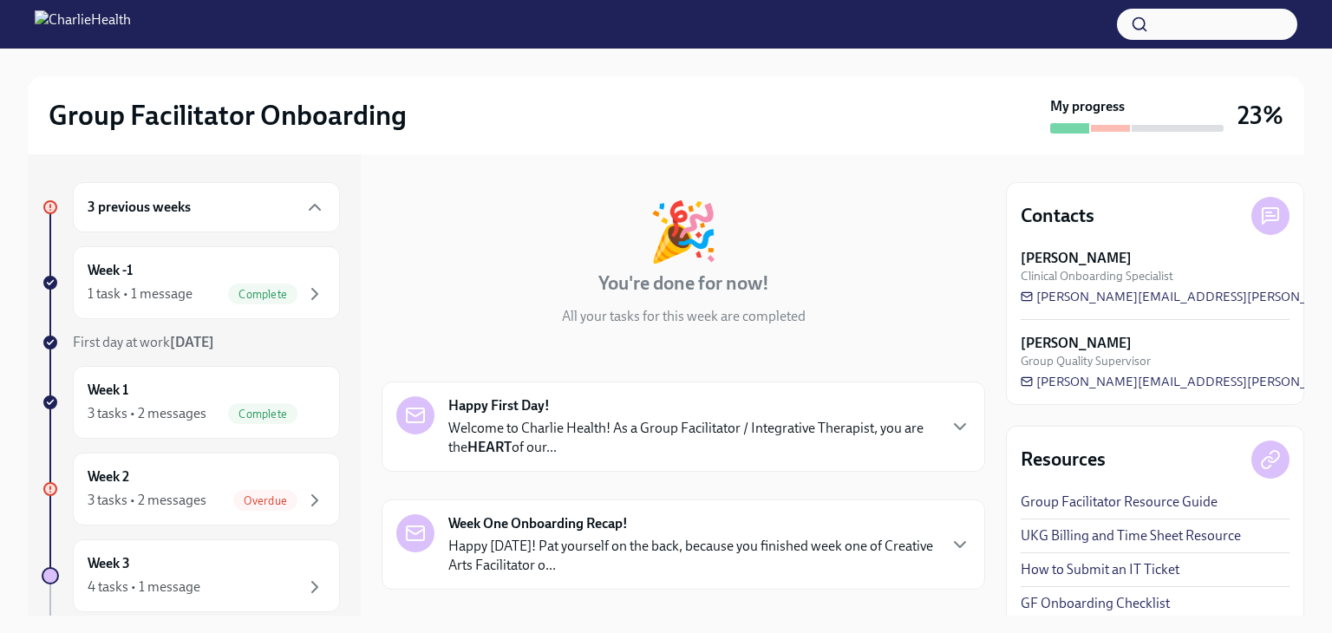
scroll to position [371, 0]
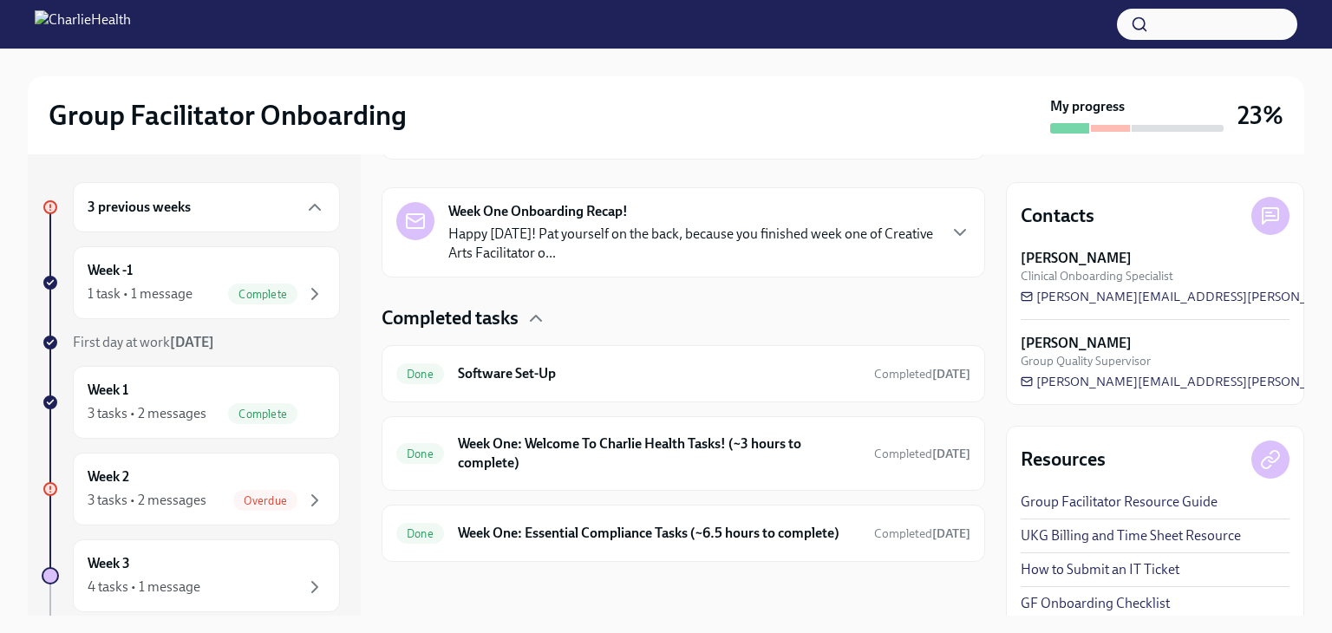
click at [218, 205] on div "3 previous weeks" at bounding box center [207, 207] width 238 height 21
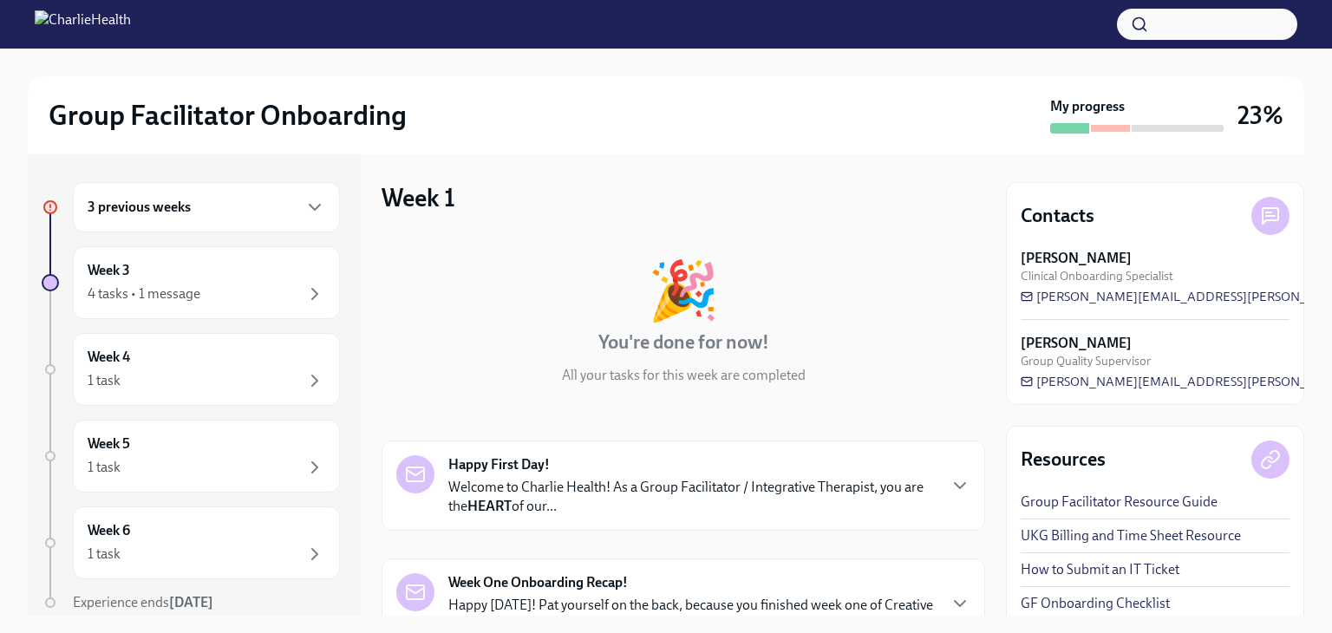
scroll to position [87, 0]
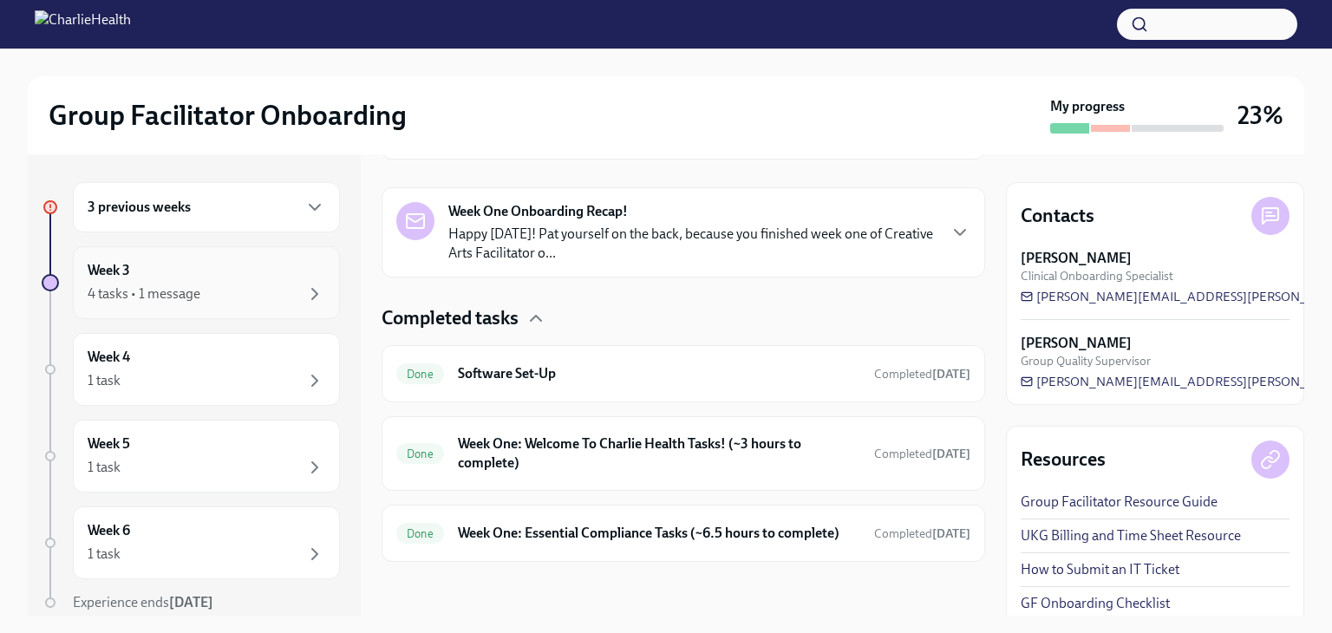
click at [151, 289] on div "4 tasks • 1 message" at bounding box center [144, 293] width 113 height 19
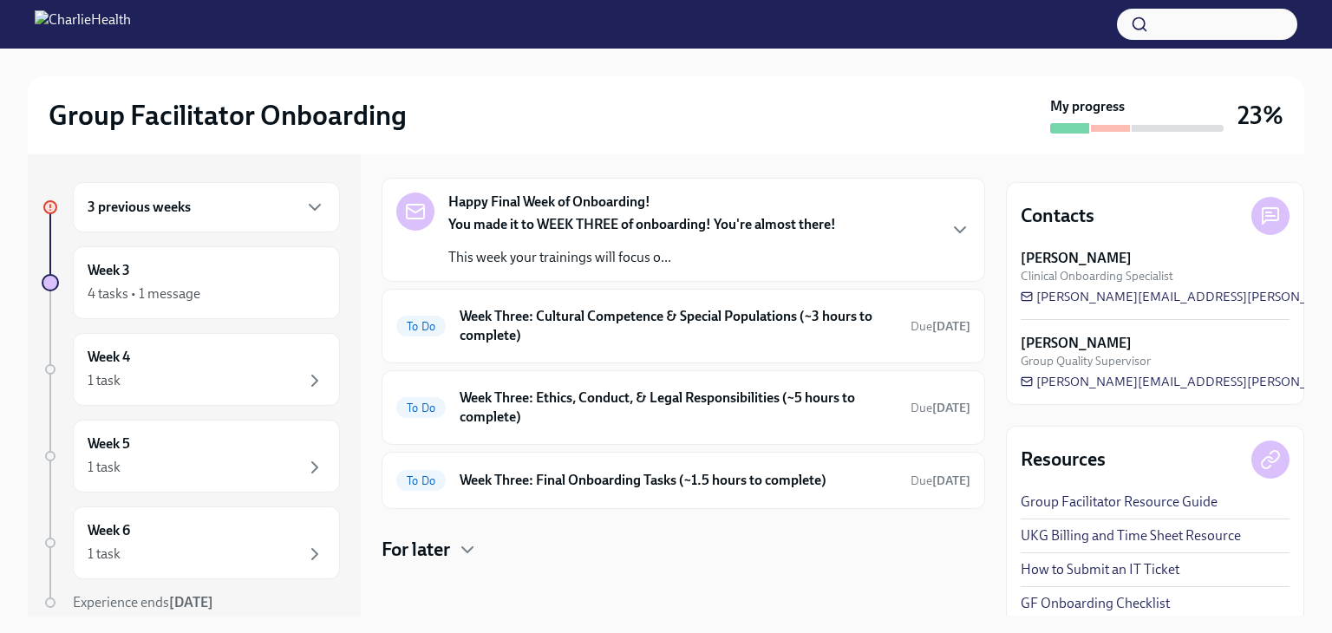
click at [144, 219] on div "3 previous weeks" at bounding box center [206, 207] width 267 height 50
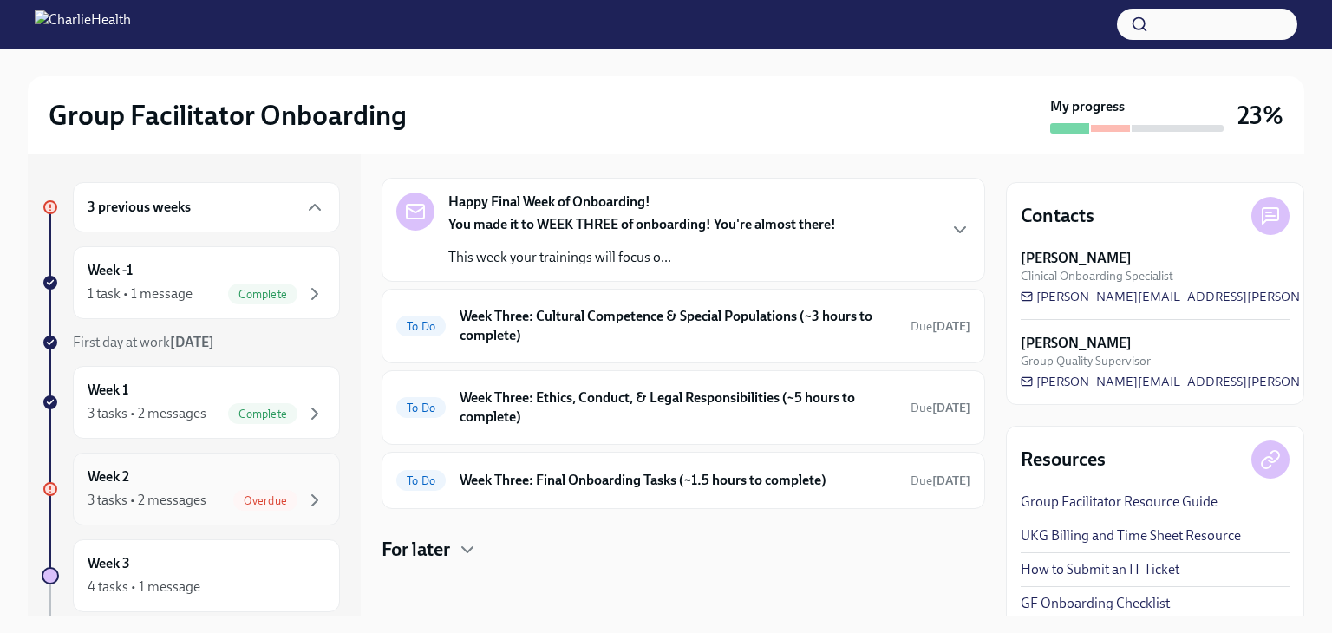
click at [236, 517] on div "Week 2 3 tasks • 2 messages Overdue" at bounding box center [206, 489] width 267 height 73
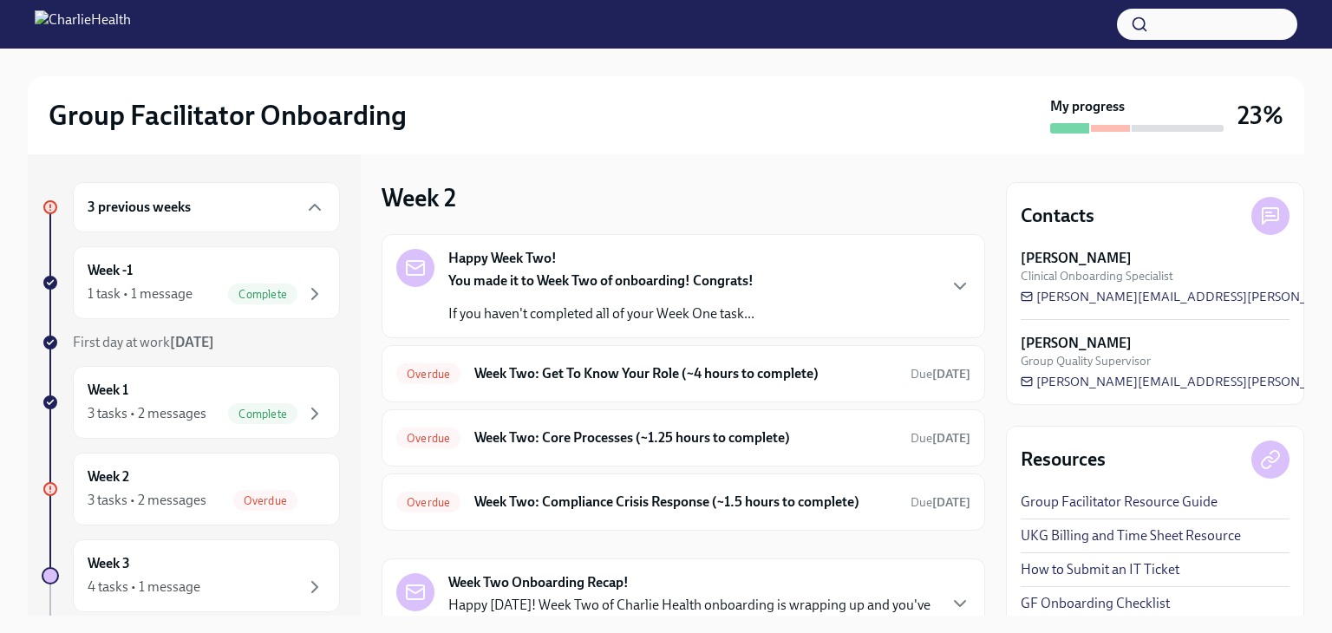
click at [614, 268] on div "Happy Week Two! You made it to Week Two of onboarding! Congrats! If you haven't…" at bounding box center [601, 286] width 306 height 75
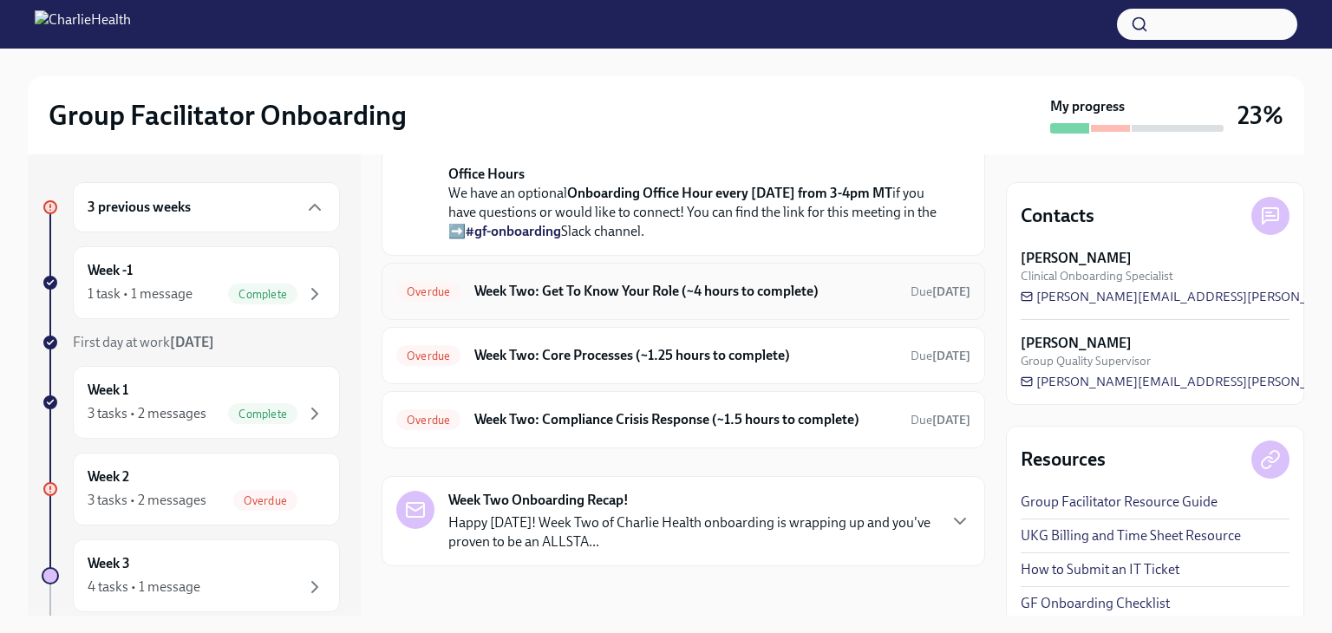
scroll to position [520, 0]
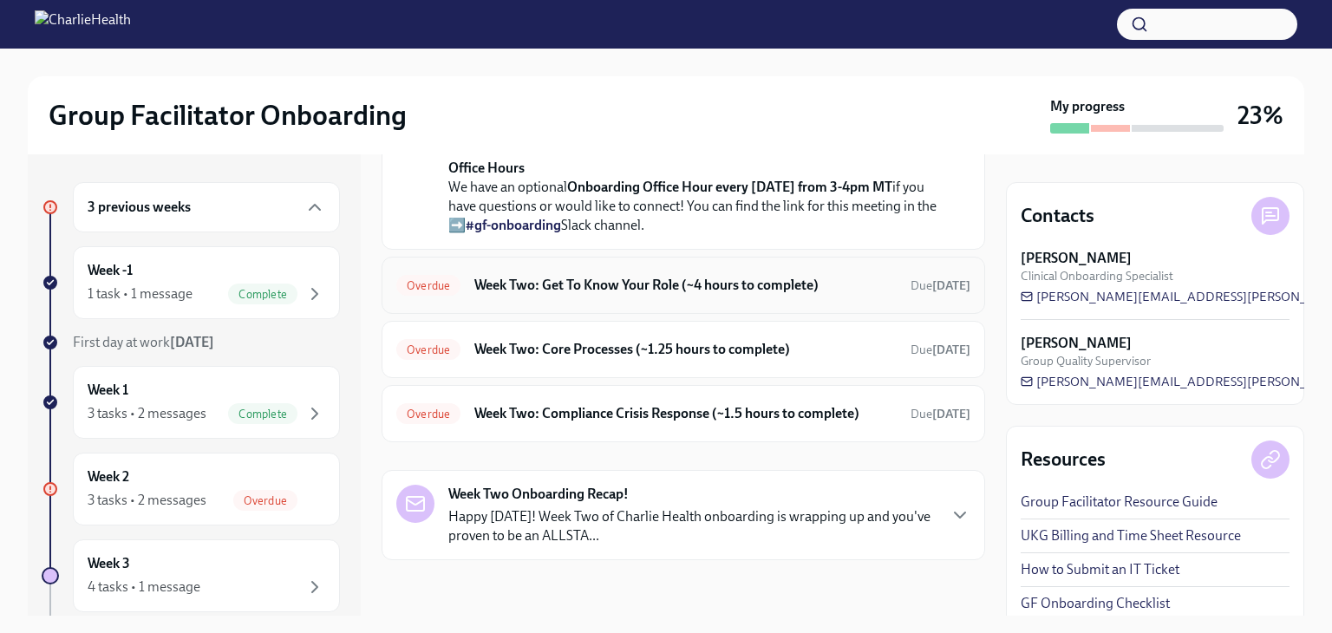
click at [686, 295] on h6 "Week Two: Get To Know Your Role (~4 hours to complete)" at bounding box center [685, 285] width 422 height 19
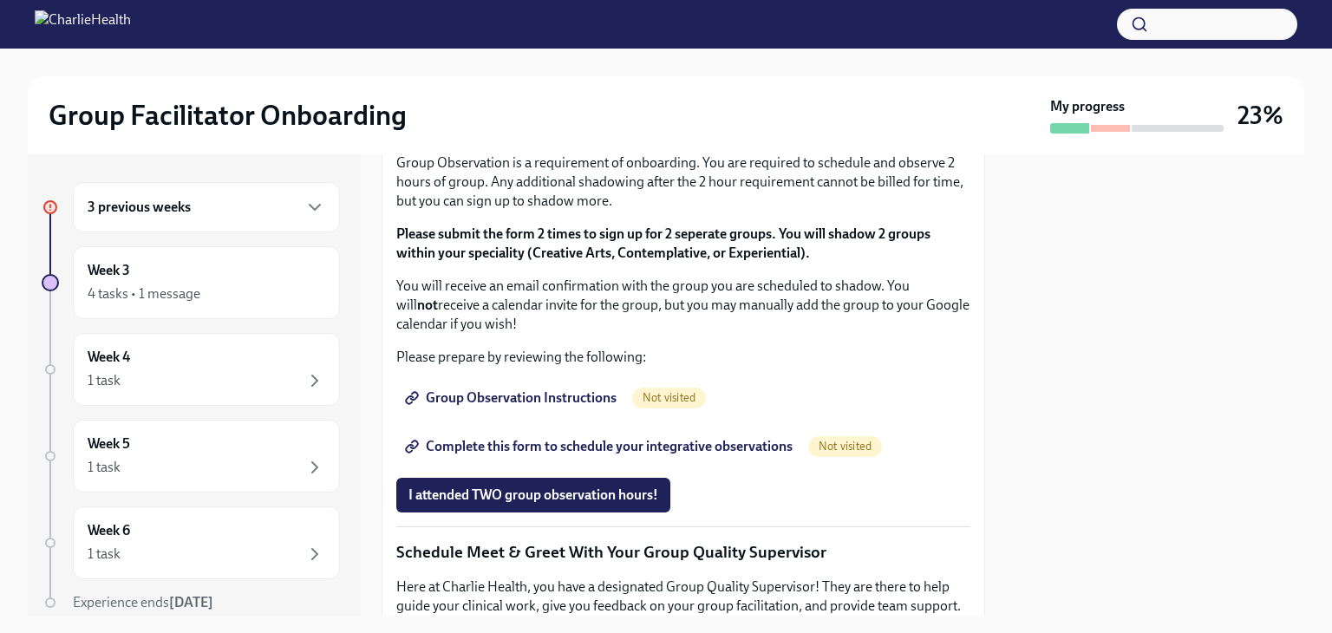
scroll to position [867, 0]
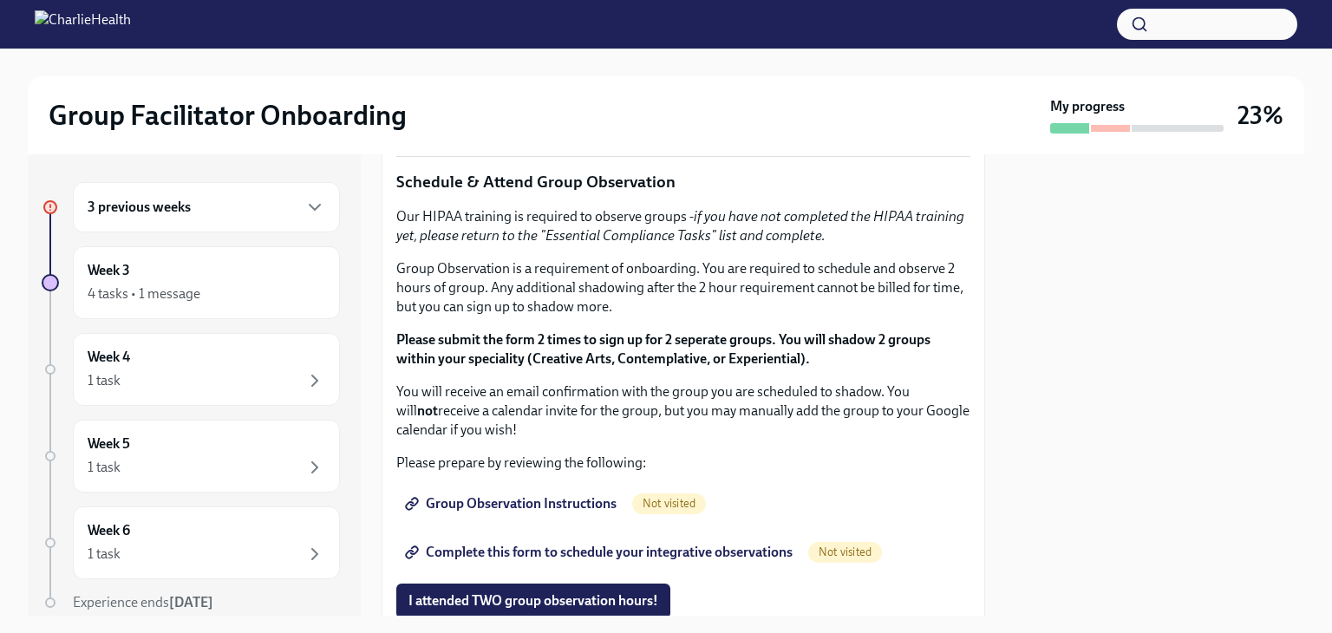
drag, startPoint x: 691, startPoint y: 381, endPoint x: 408, endPoint y: 386, distance: 283.6
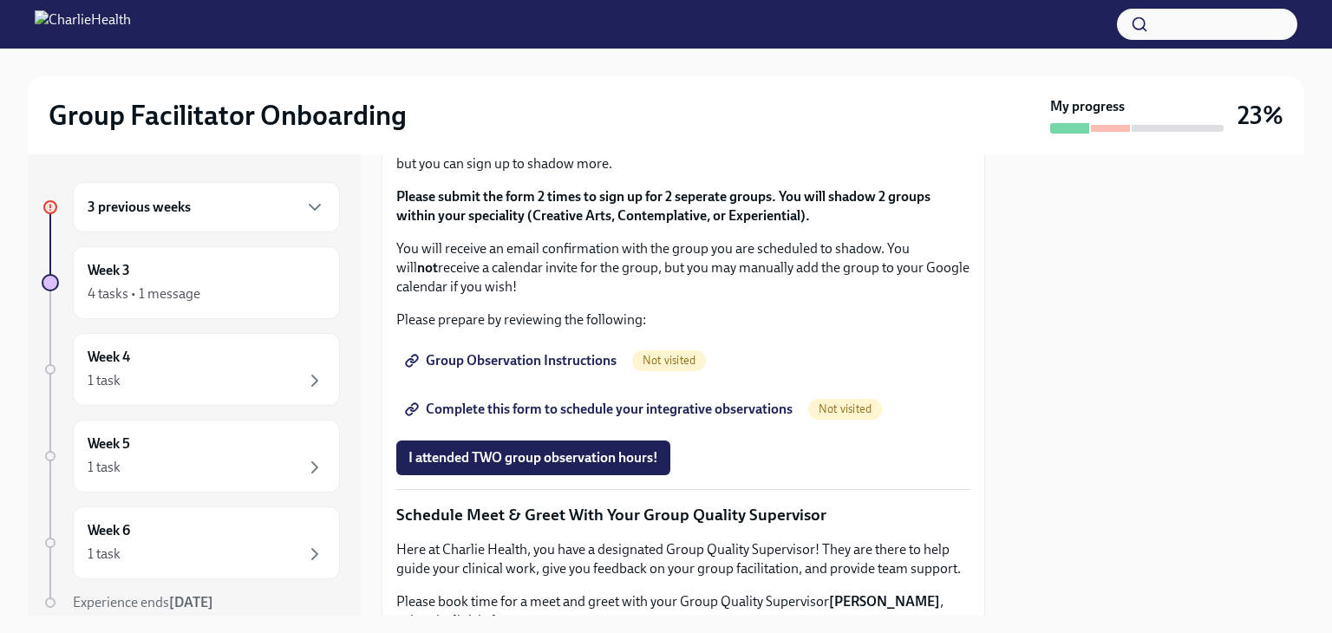
scroll to position [1040, 0]
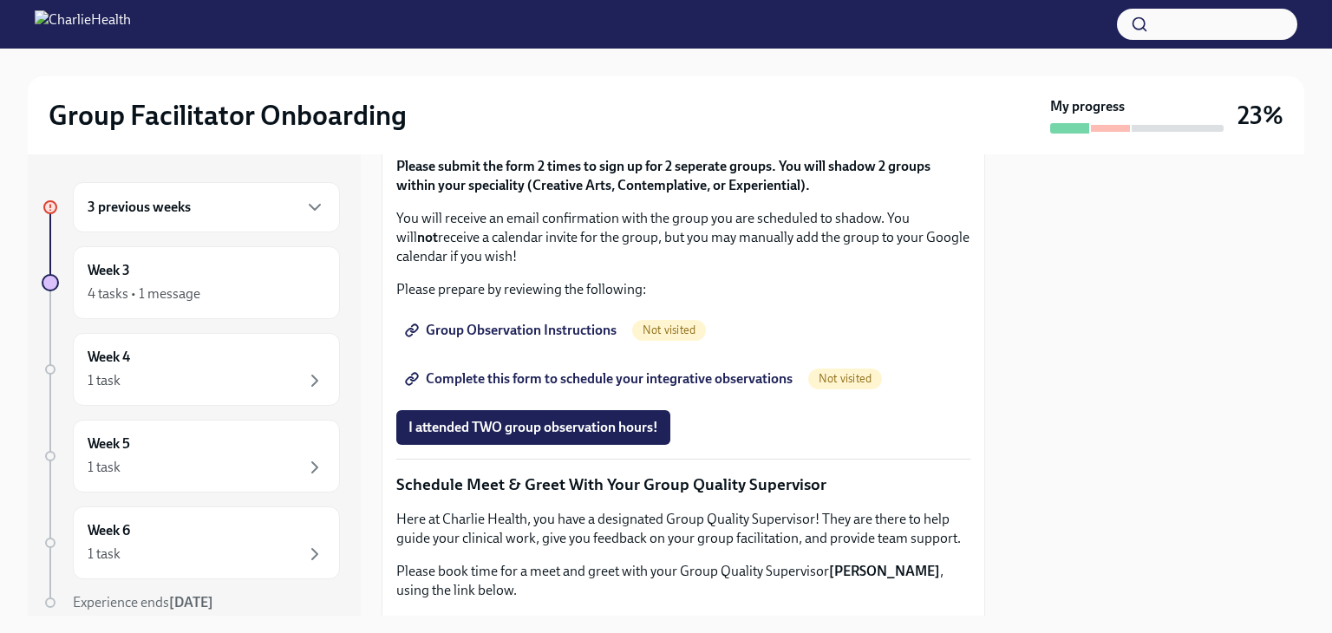
drag, startPoint x: 637, startPoint y: 227, endPoint x: 429, endPoint y: 223, distance: 208.1
copy li "IOP Overview, Curriculum & Roles"
